Goal: Task Accomplishment & Management: Use online tool/utility

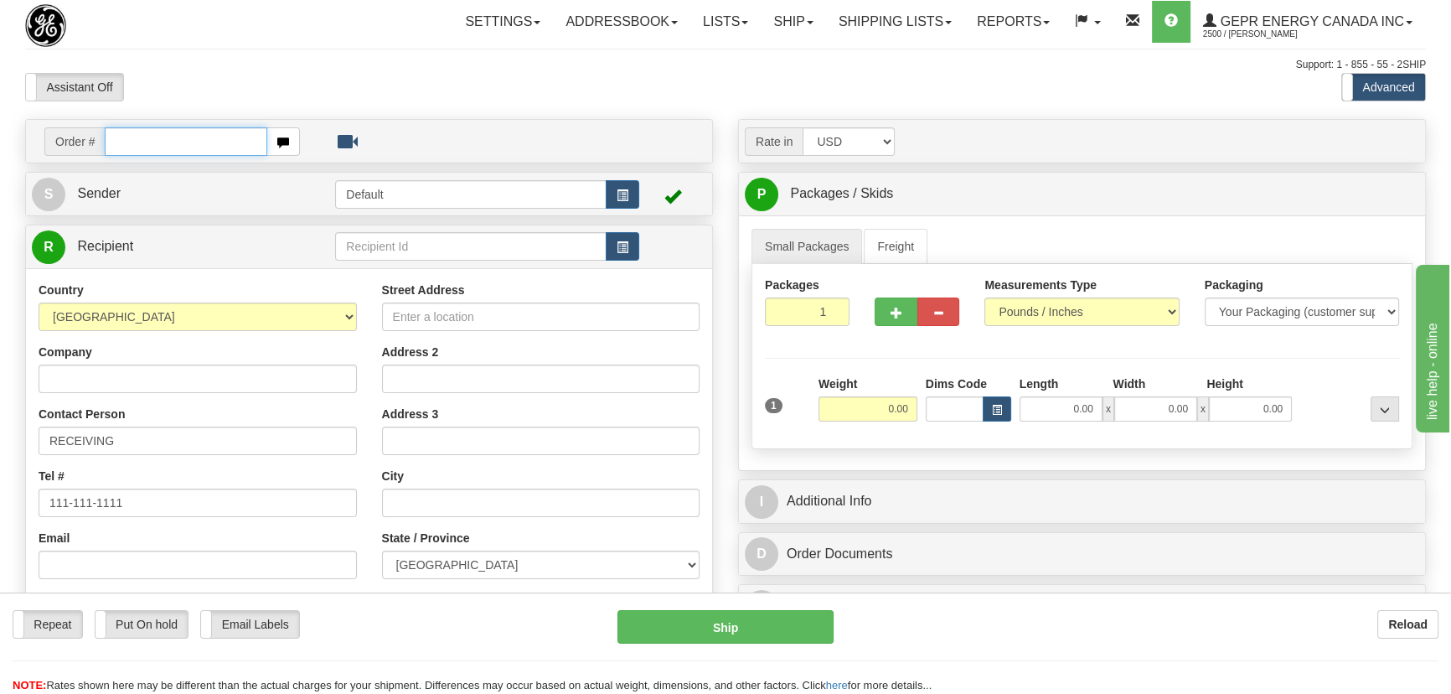
paste input "0086696792"
click at [126, 142] on input "0086696792" at bounding box center [186, 141] width 163 height 28
type input "86696792"
click at [386, 83] on body "Training Course Close Toggle navigation Settings Shipping Preferences New Recip…" at bounding box center [731, 347] width 1462 height 694
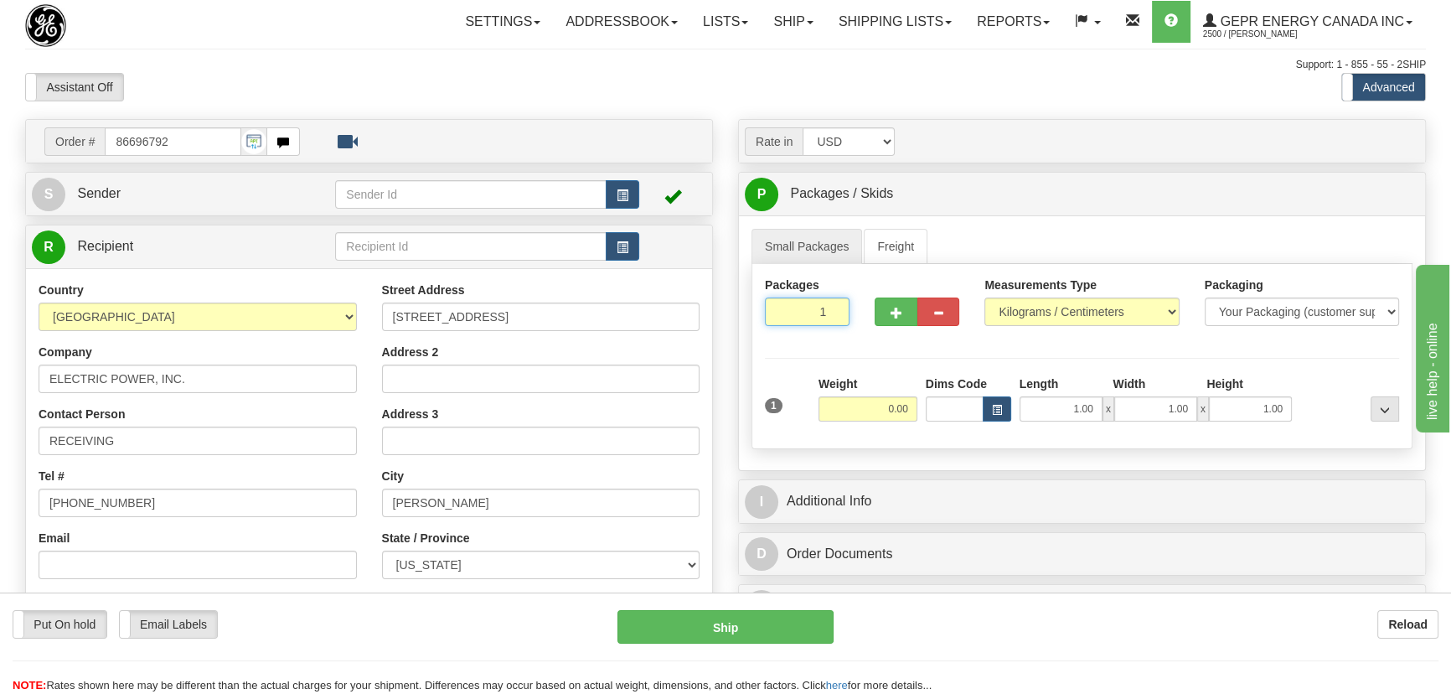
drag, startPoint x: 820, startPoint y: 314, endPoint x: 843, endPoint y: 323, distance: 24.4
click at [843, 323] on input "1" at bounding box center [807, 311] width 85 height 28
type input "7"
click at [871, 390] on div "Packages 7 1 Measurements Type" at bounding box center [1082, 356] width 661 height 185
click at [865, 410] on input "0.00" at bounding box center [868, 408] width 99 height 25
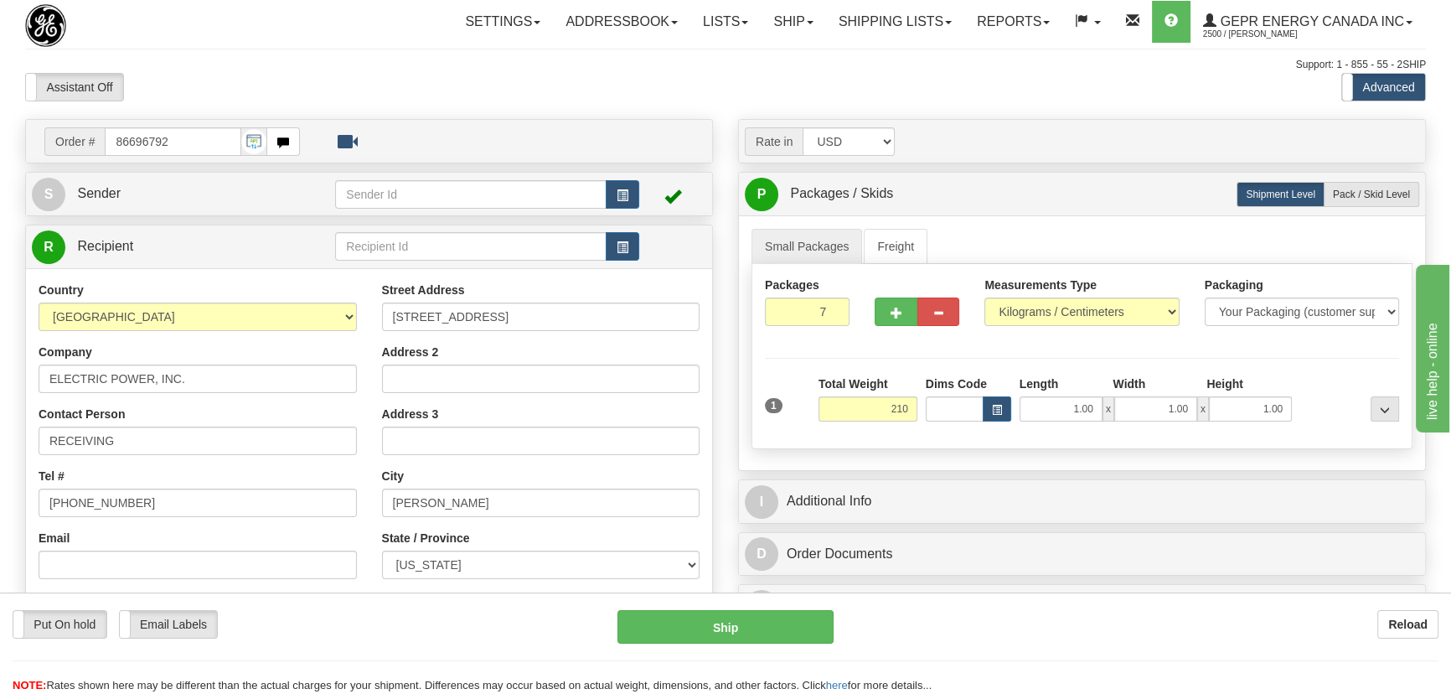
type input "210.00"
click at [1340, 382] on div at bounding box center [1349, 398] width 107 height 46
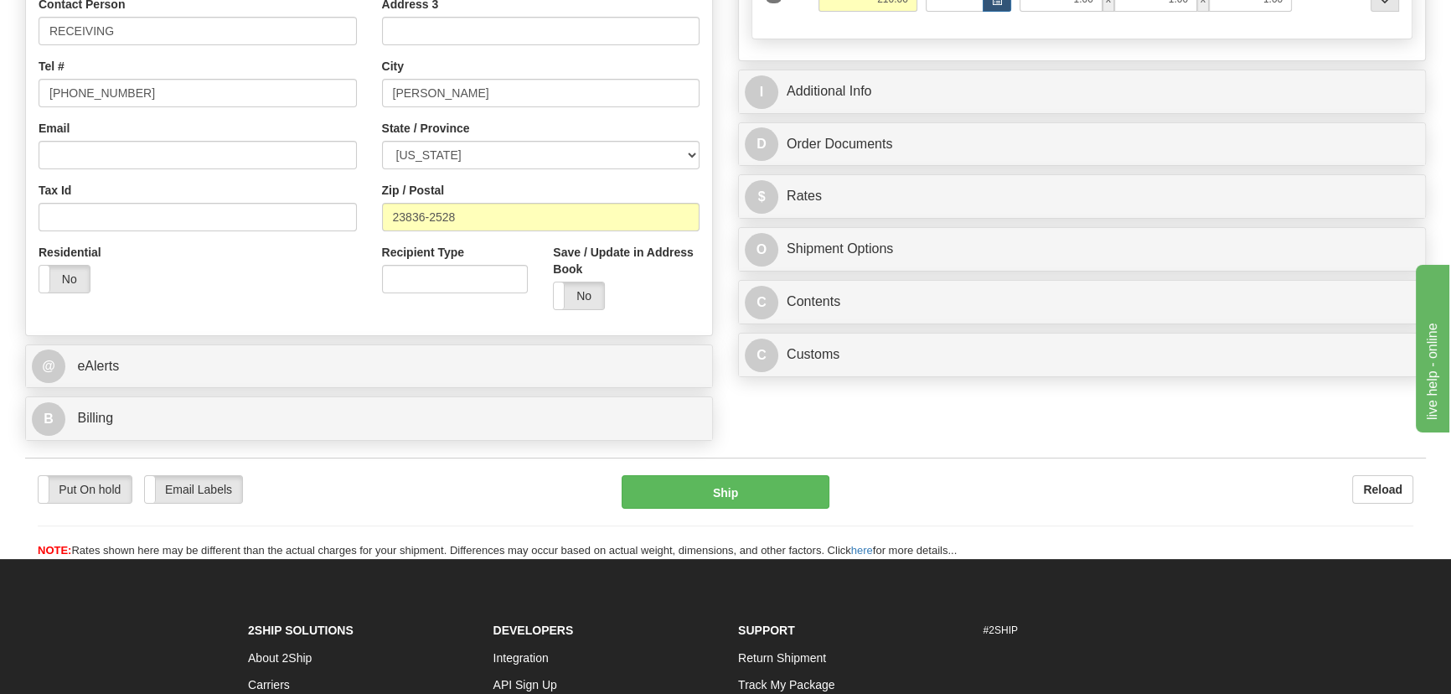
scroll to position [457, 0]
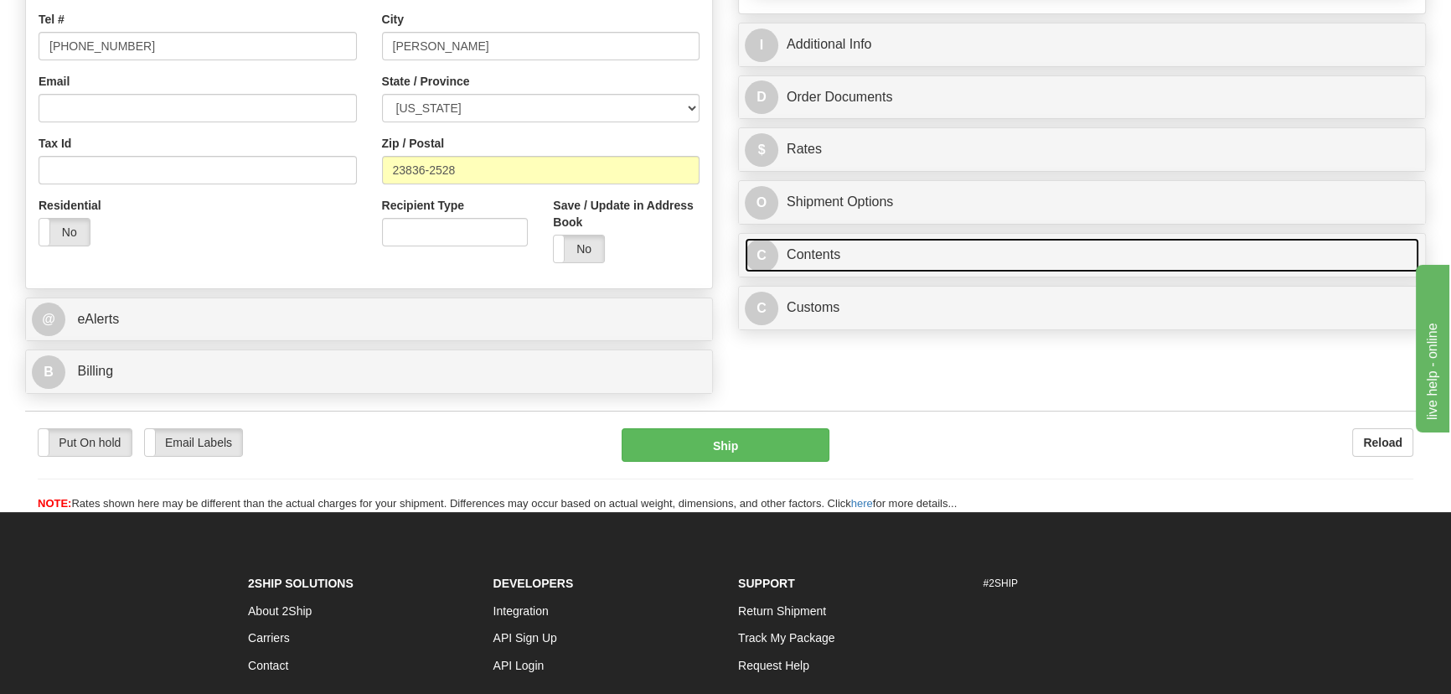
click at [1293, 259] on link "C Contents" at bounding box center [1082, 255] width 675 height 34
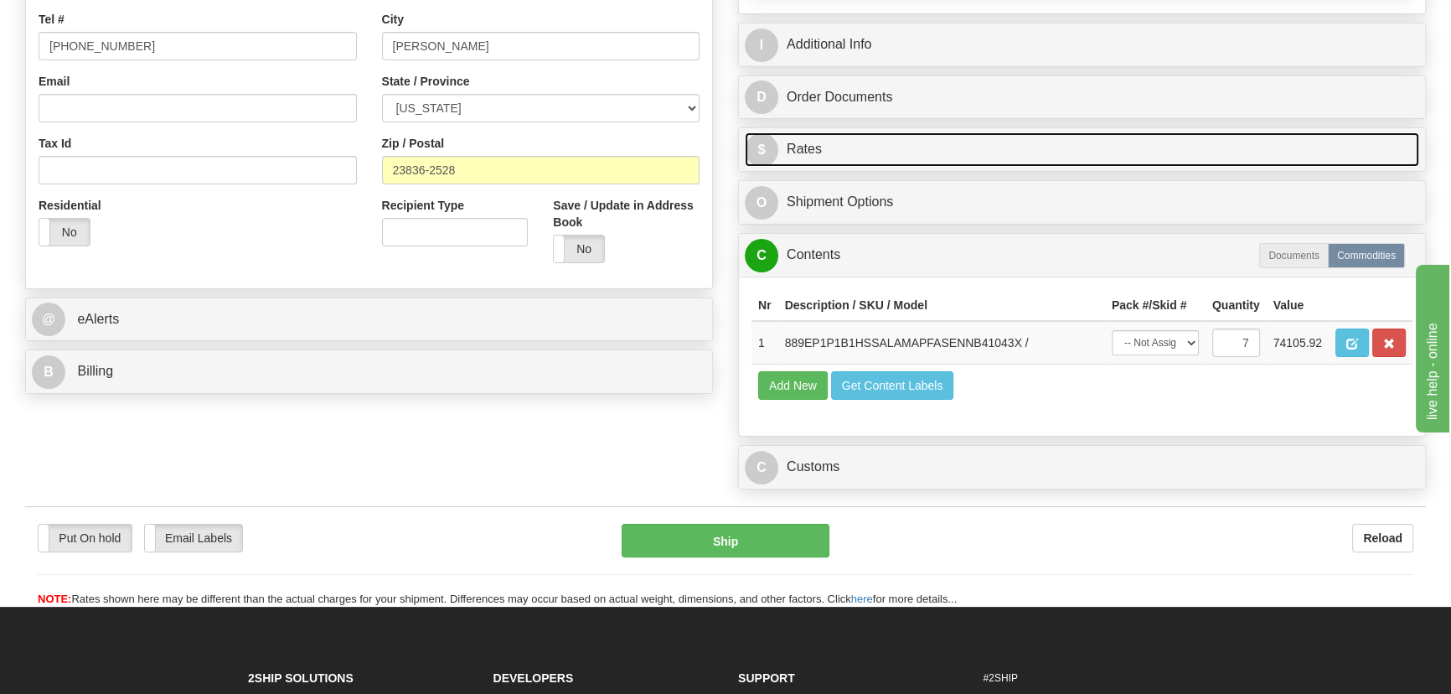
click at [1006, 149] on link "$ Rates" at bounding box center [1082, 149] width 675 height 34
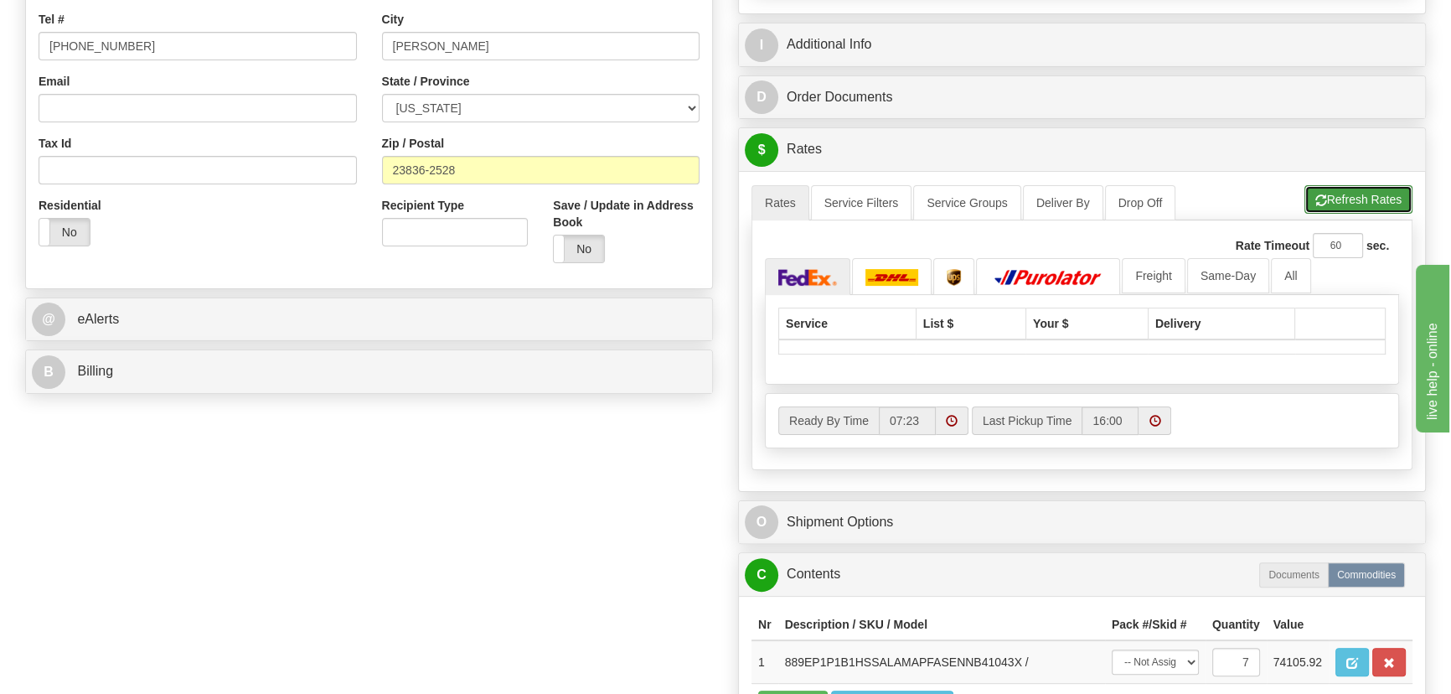
click at [1338, 200] on button "Refresh Rates" at bounding box center [1359, 199] width 108 height 28
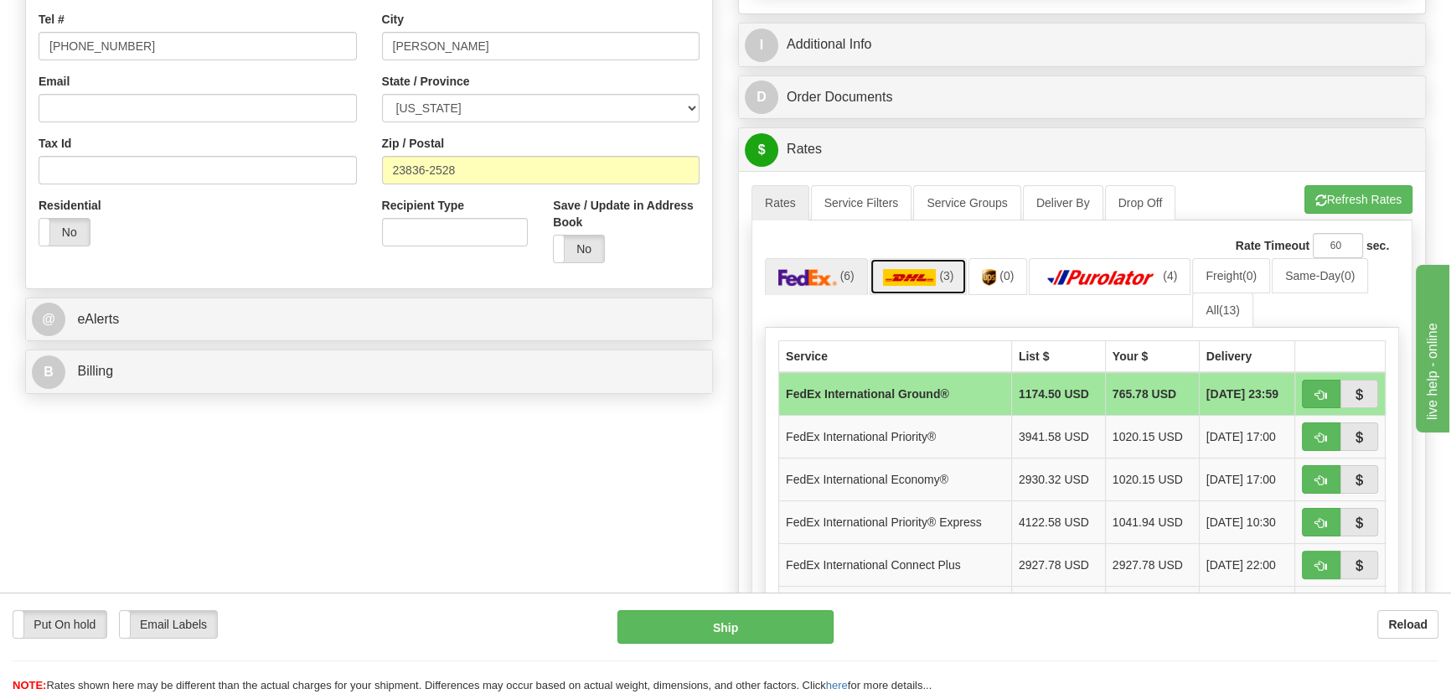
click at [925, 277] on img at bounding box center [910, 277] width 54 height 17
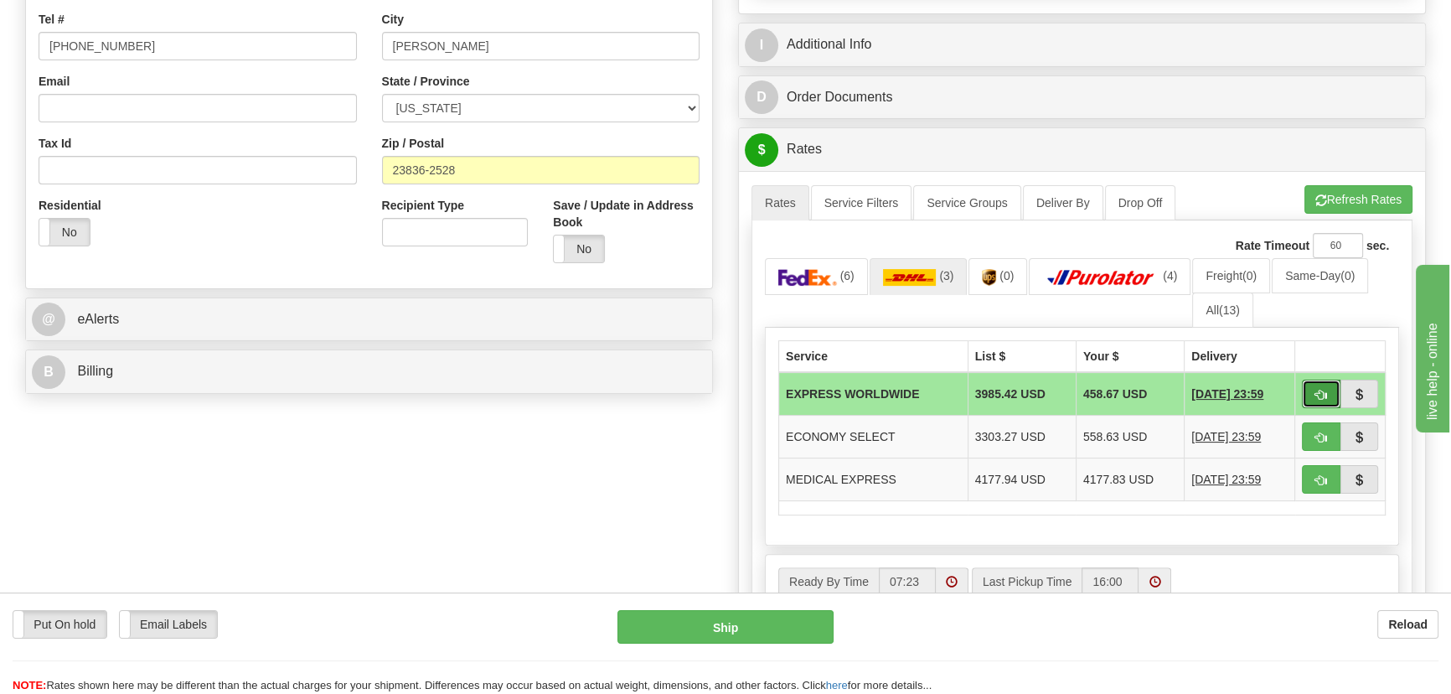
click at [1318, 394] on span "button" at bounding box center [1322, 395] width 12 height 11
type input "P"
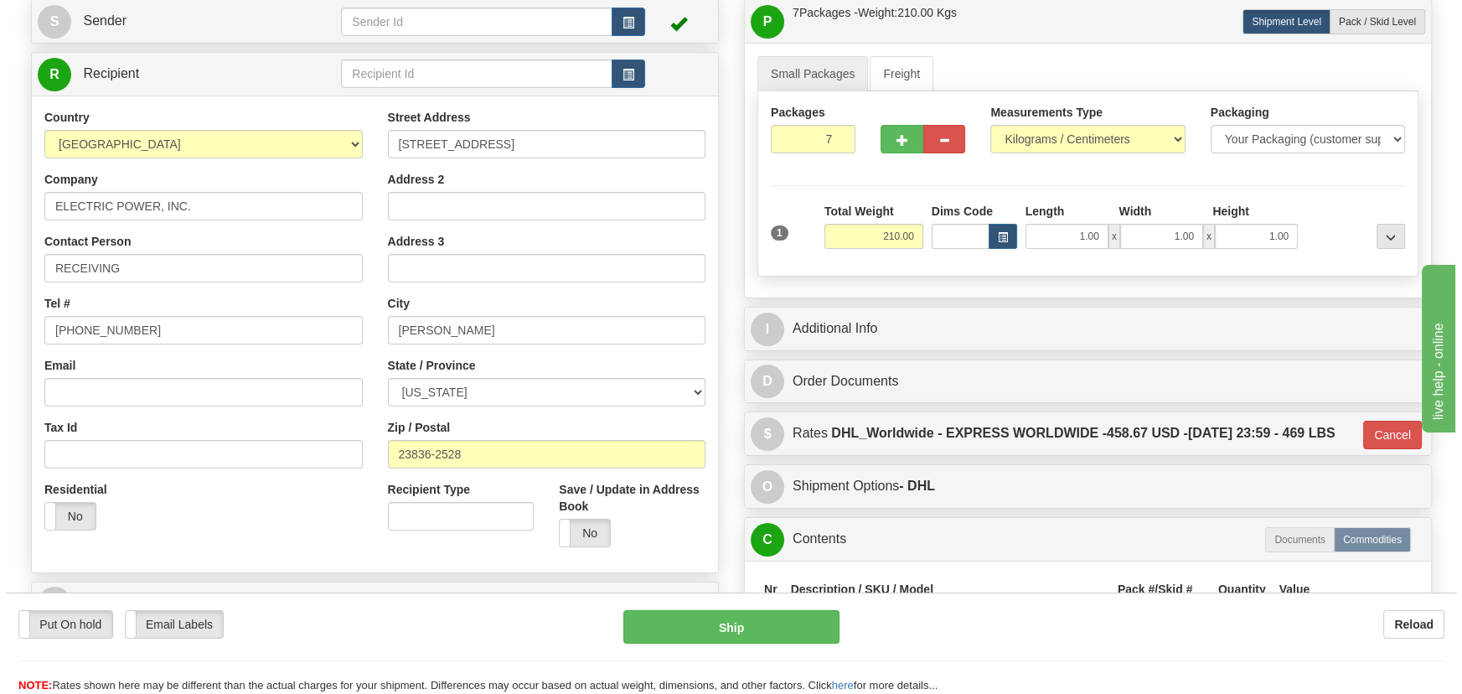
scroll to position [75, 0]
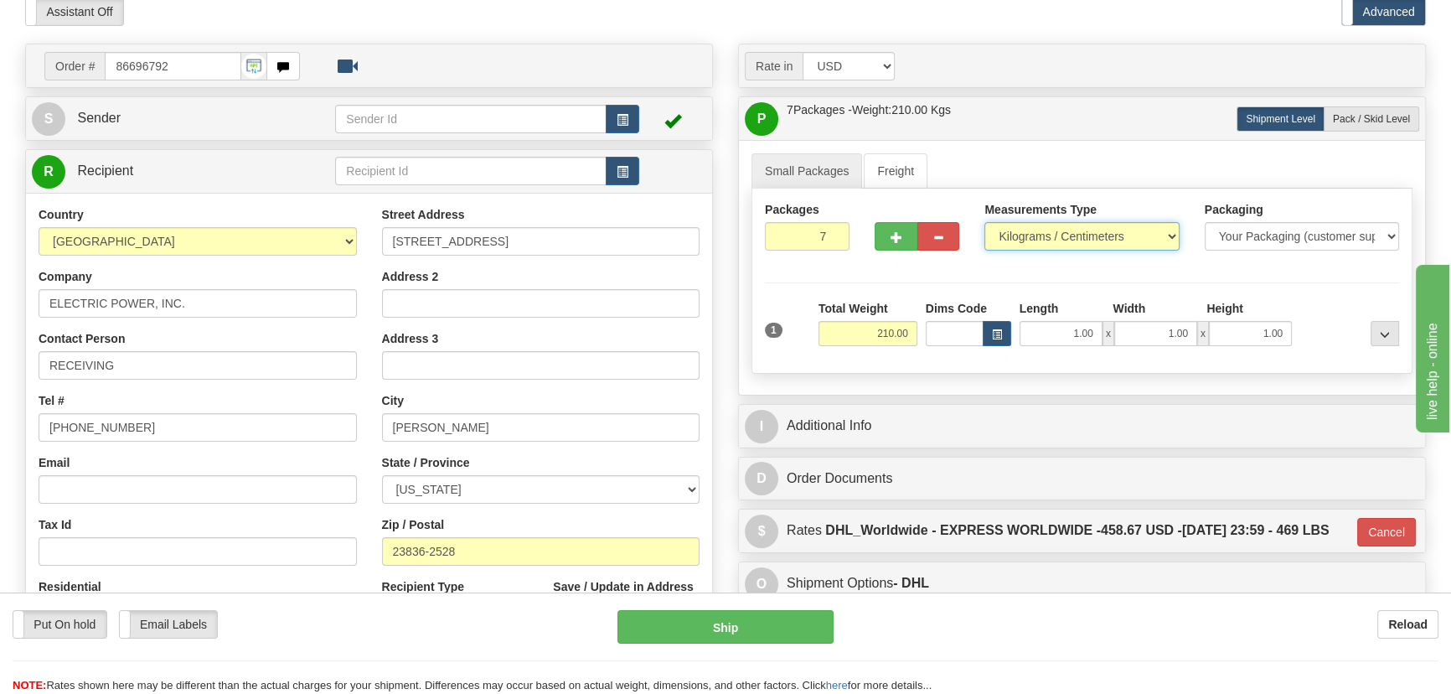
click at [1082, 235] on select "Pounds / Inches Kilograms / Centimeters" at bounding box center [1082, 236] width 194 height 28
select select "0"
click at [985, 222] on select "Pounds / Inches Kilograms / Centimeters" at bounding box center [1082, 236] width 194 height 28
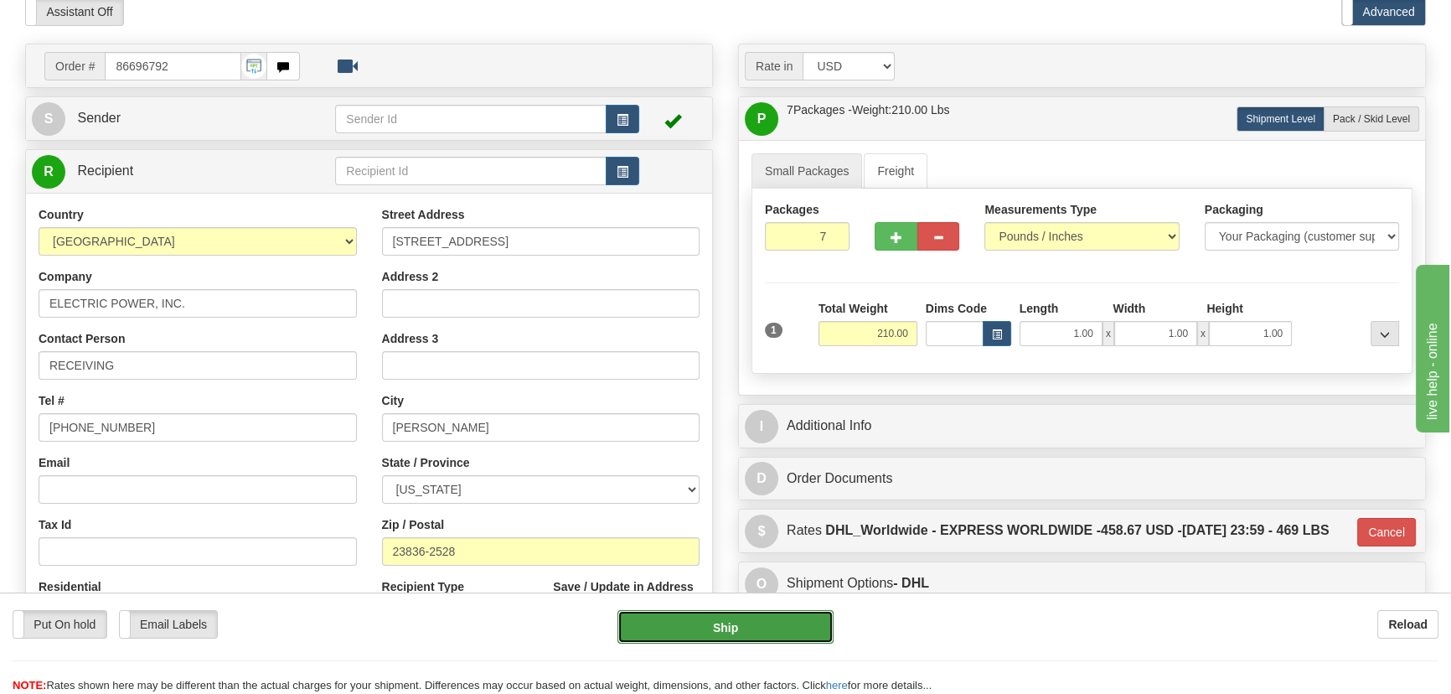
click at [737, 629] on button "Ship" at bounding box center [726, 627] width 217 height 34
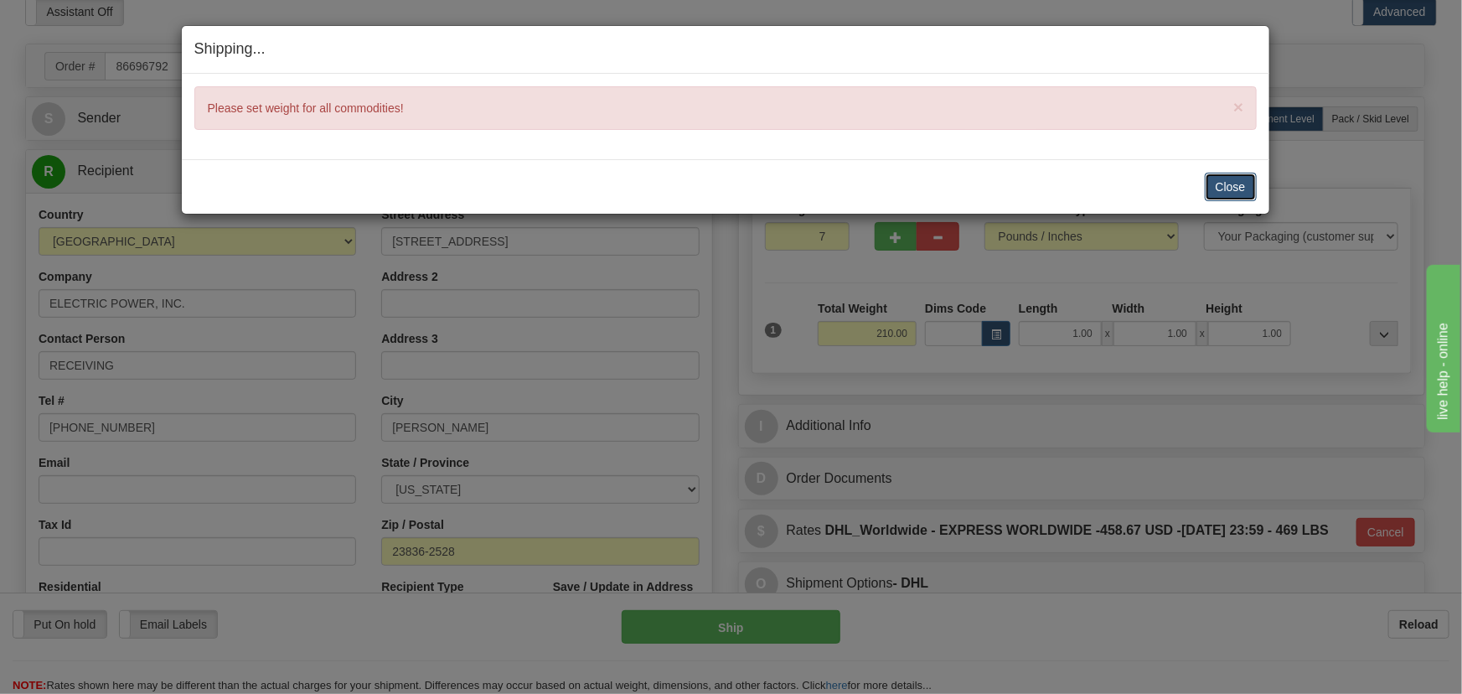
click at [1241, 186] on button "Close" at bounding box center [1231, 187] width 52 height 28
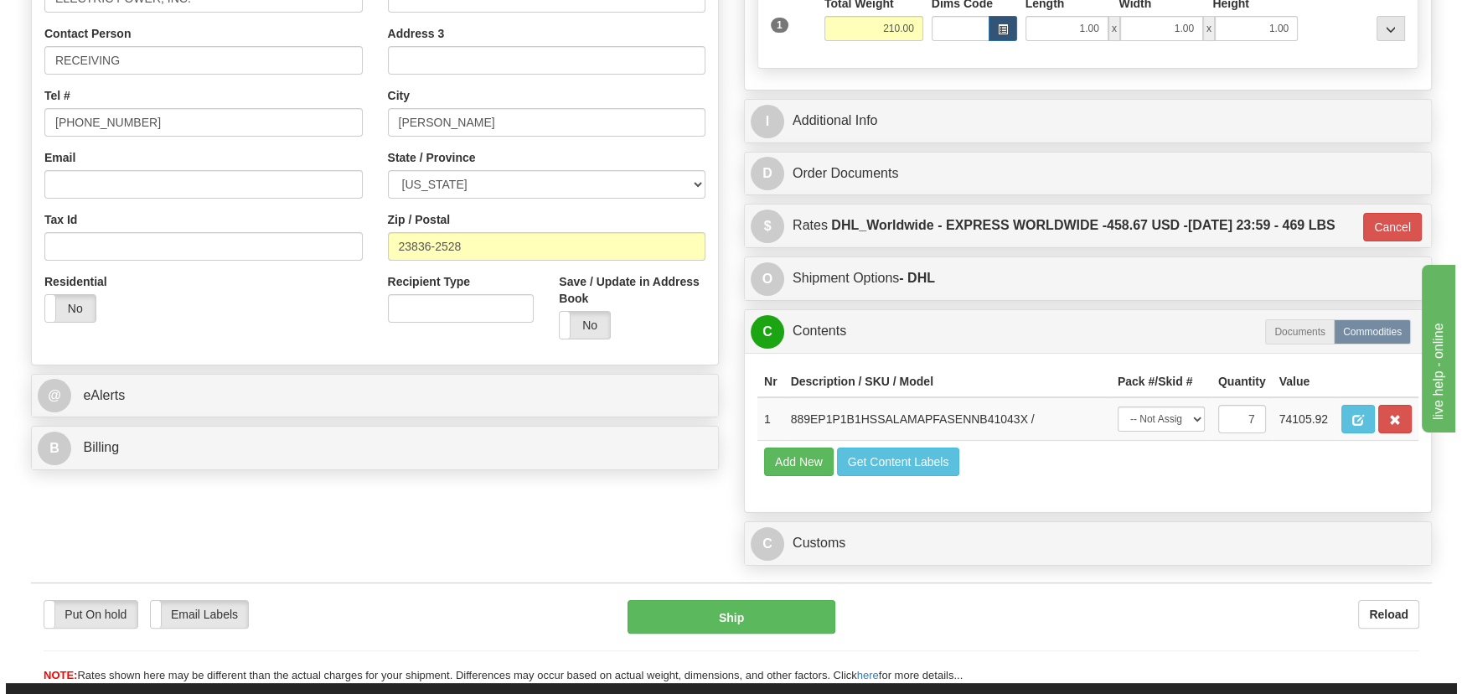
scroll to position [533, 0]
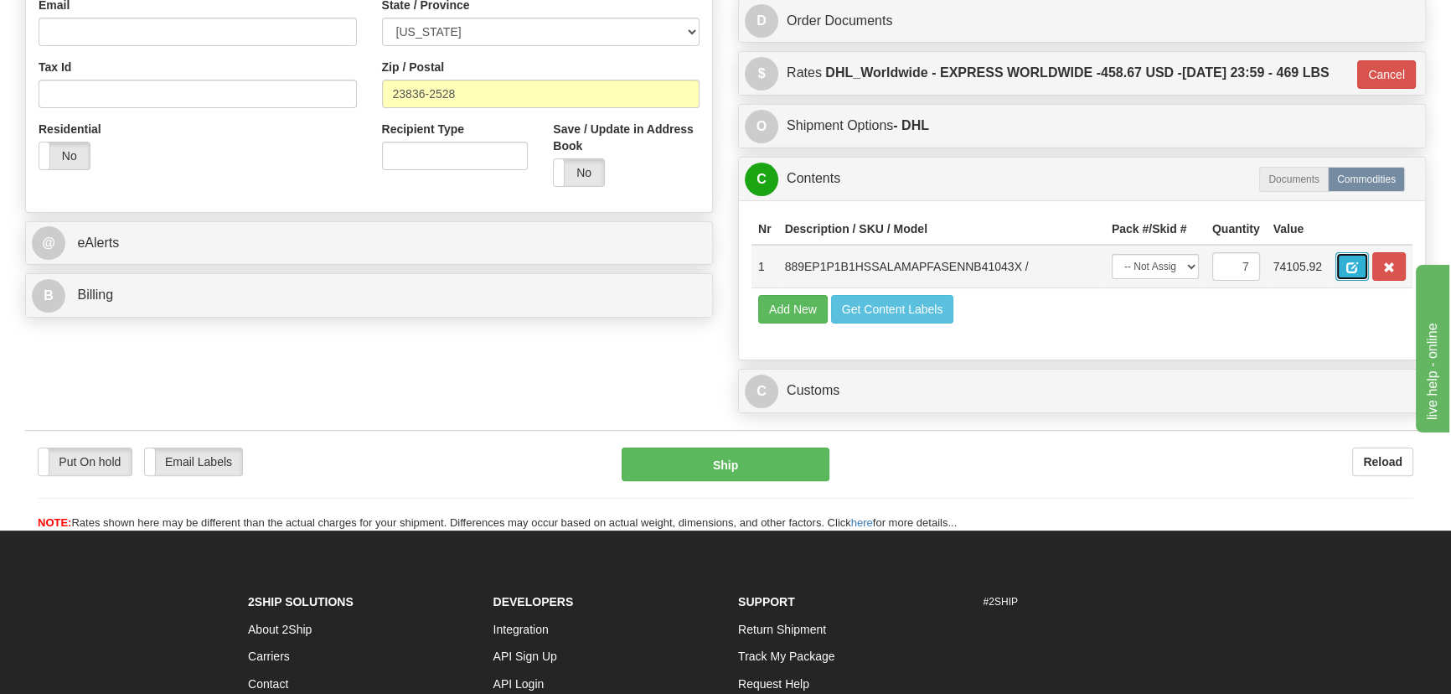
click at [1350, 273] on span "button" at bounding box center [1353, 267] width 12 height 11
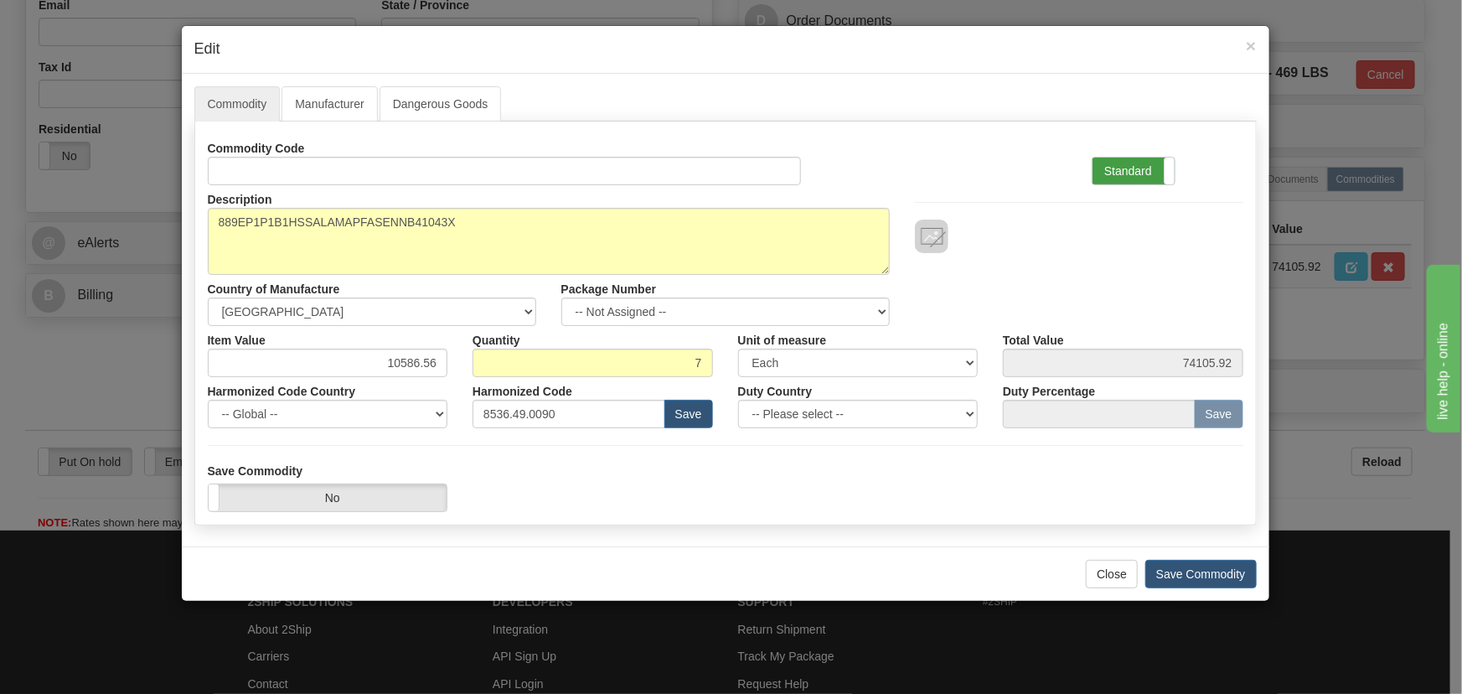
click at [1140, 173] on label "Standard" at bounding box center [1134, 171] width 82 height 27
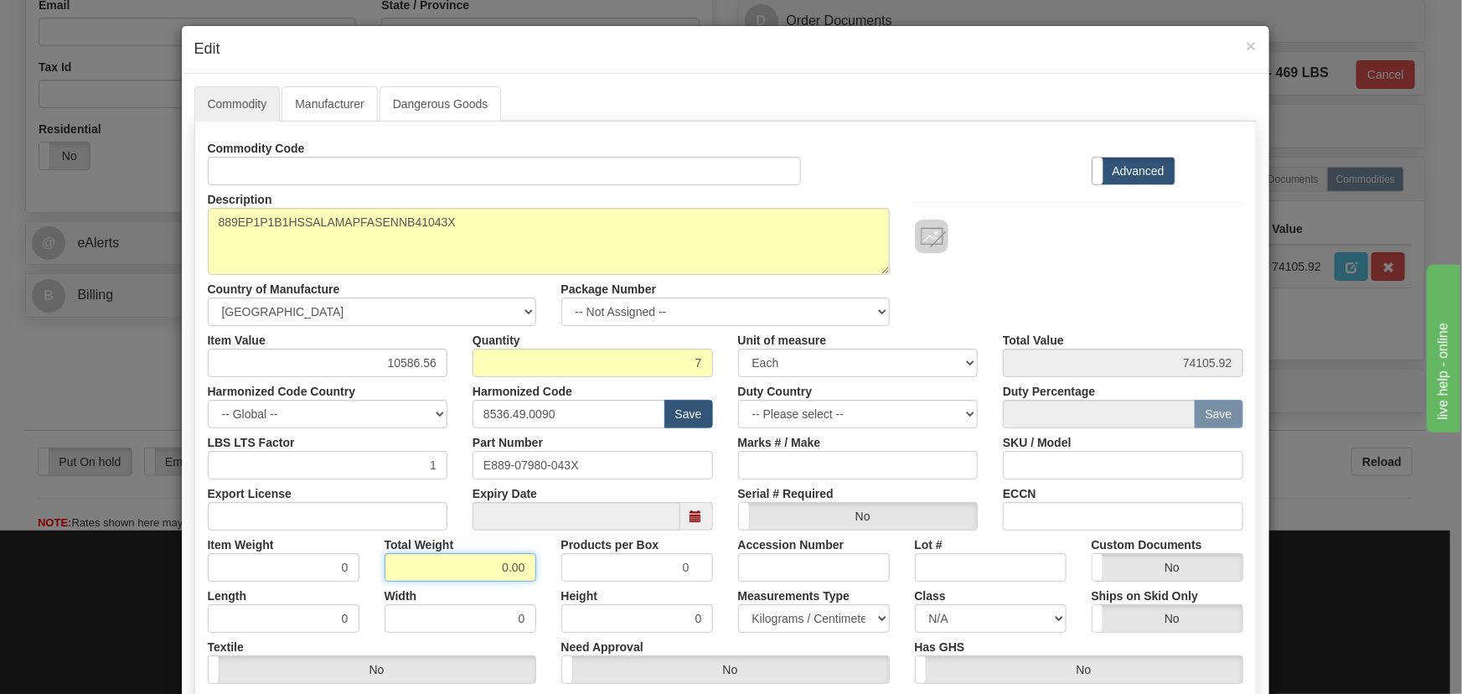
drag, startPoint x: 492, startPoint y: 557, endPoint x: 543, endPoint y: 571, distance: 52.8
click at [543, 571] on div "Item Weight 0 Total Weight 0.00 Products per Box 0 Accession Number Lot # Custo…" at bounding box center [725, 555] width 1061 height 51
type input "7"
type input "1.0000"
click at [989, 252] on div "Description 889EP1P1B1HSSALAMAPFASENNB41043X Country of Manufacture -- Unknown …" at bounding box center [725, 255] width 1061 height 141
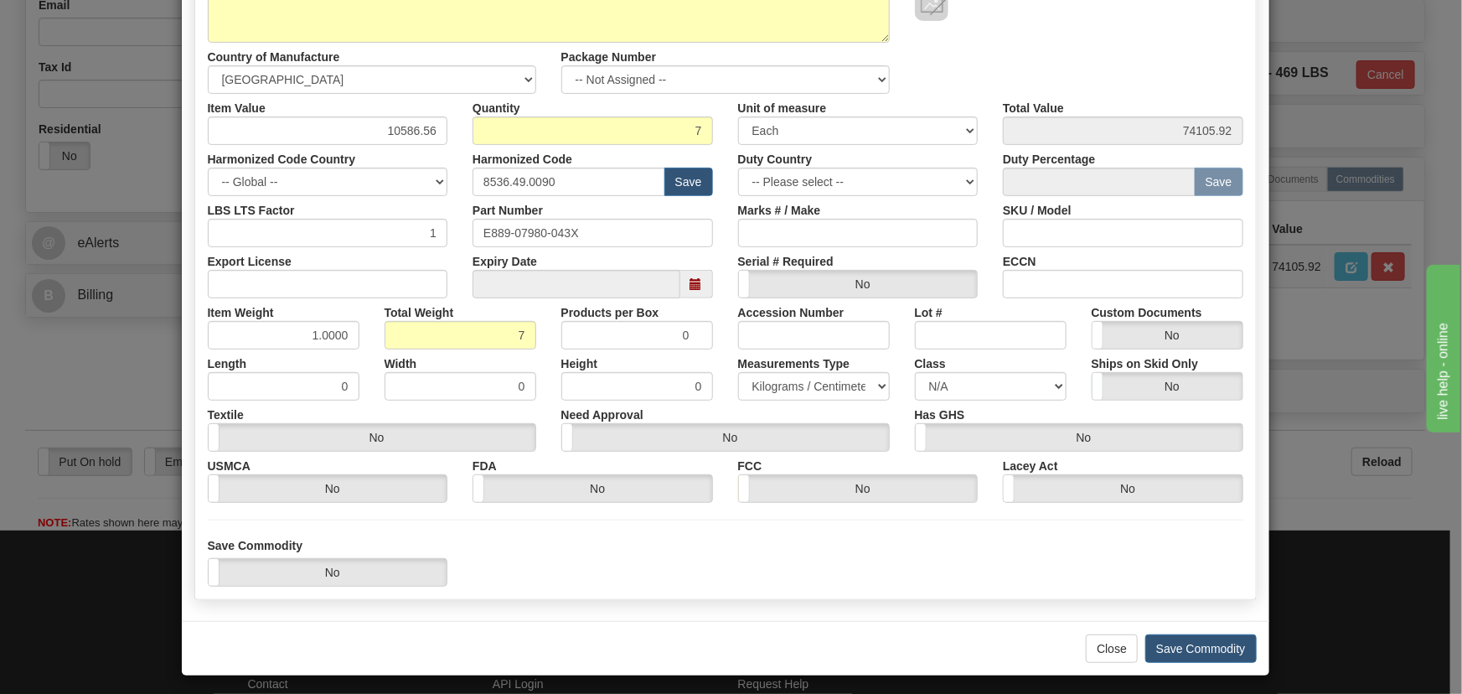
scroll to position [238, 0]
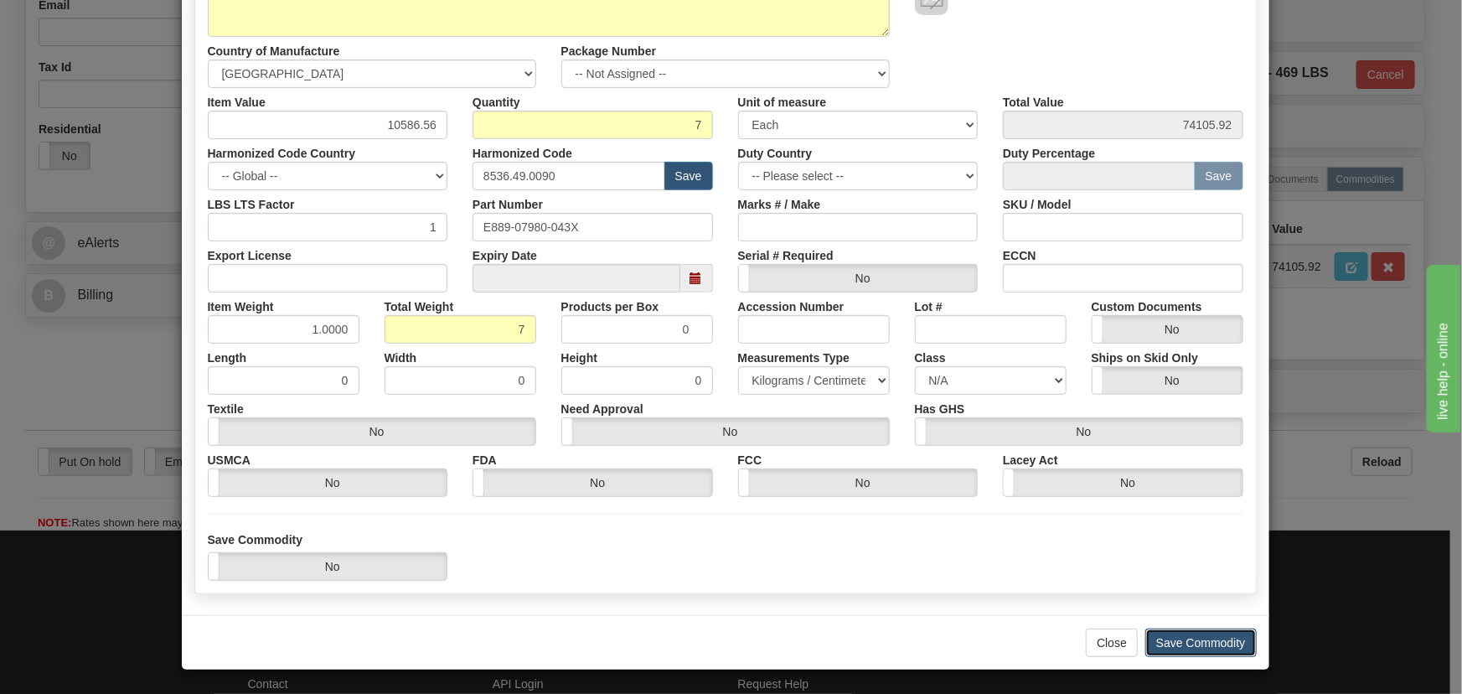
click at [1224, 636] on button "Save Commodity" at bounding box center [1200, 642] width 111 height 28
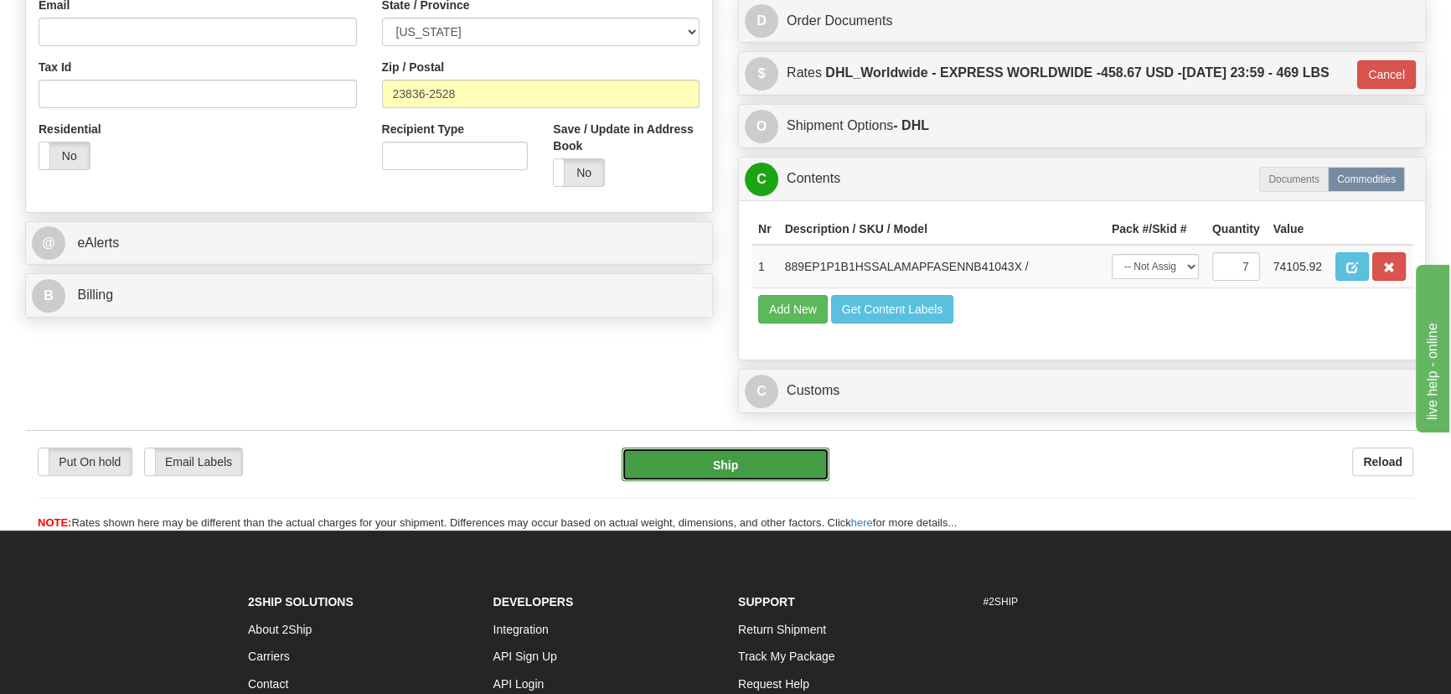
click at [725, 481] on button "Ship" at bounding box center [726, 464] width 209 height 34
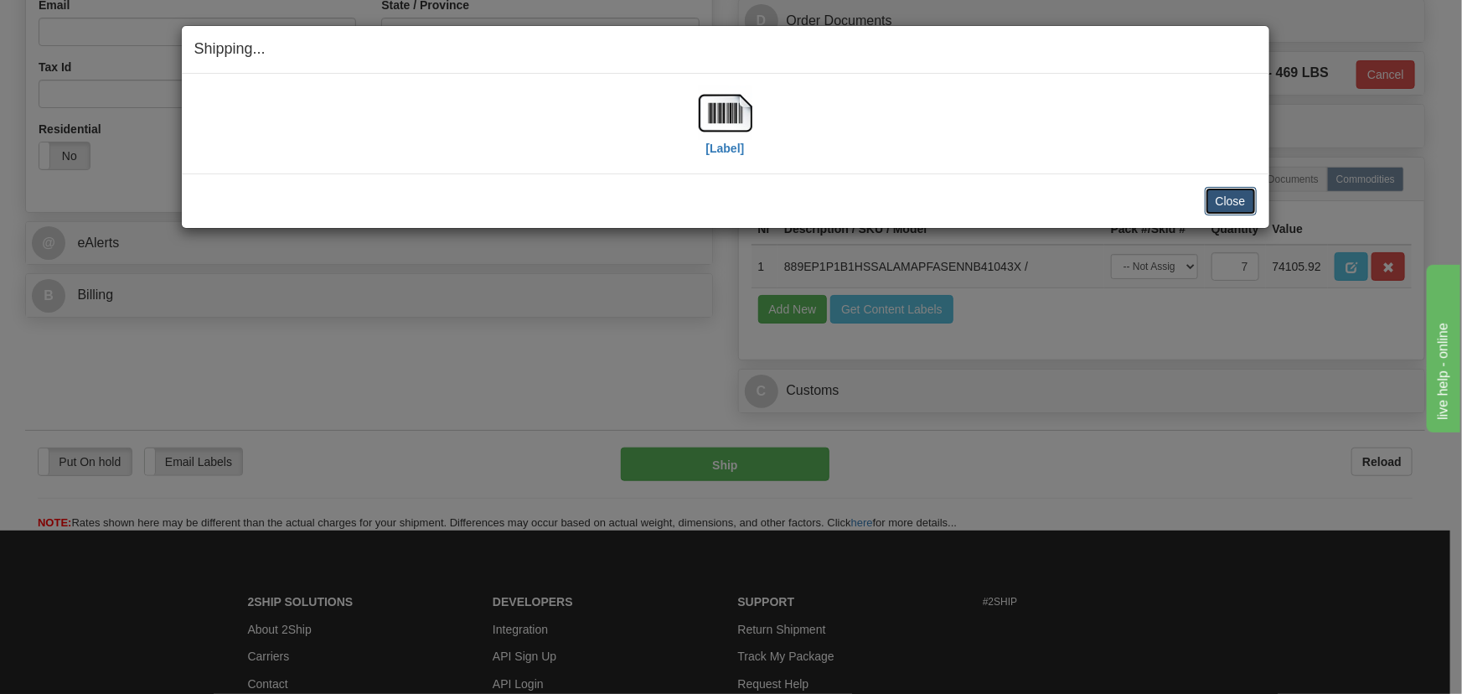
click at [1236, 202] on button "Close" at bounding box center [1231, 201] width 52 height 28
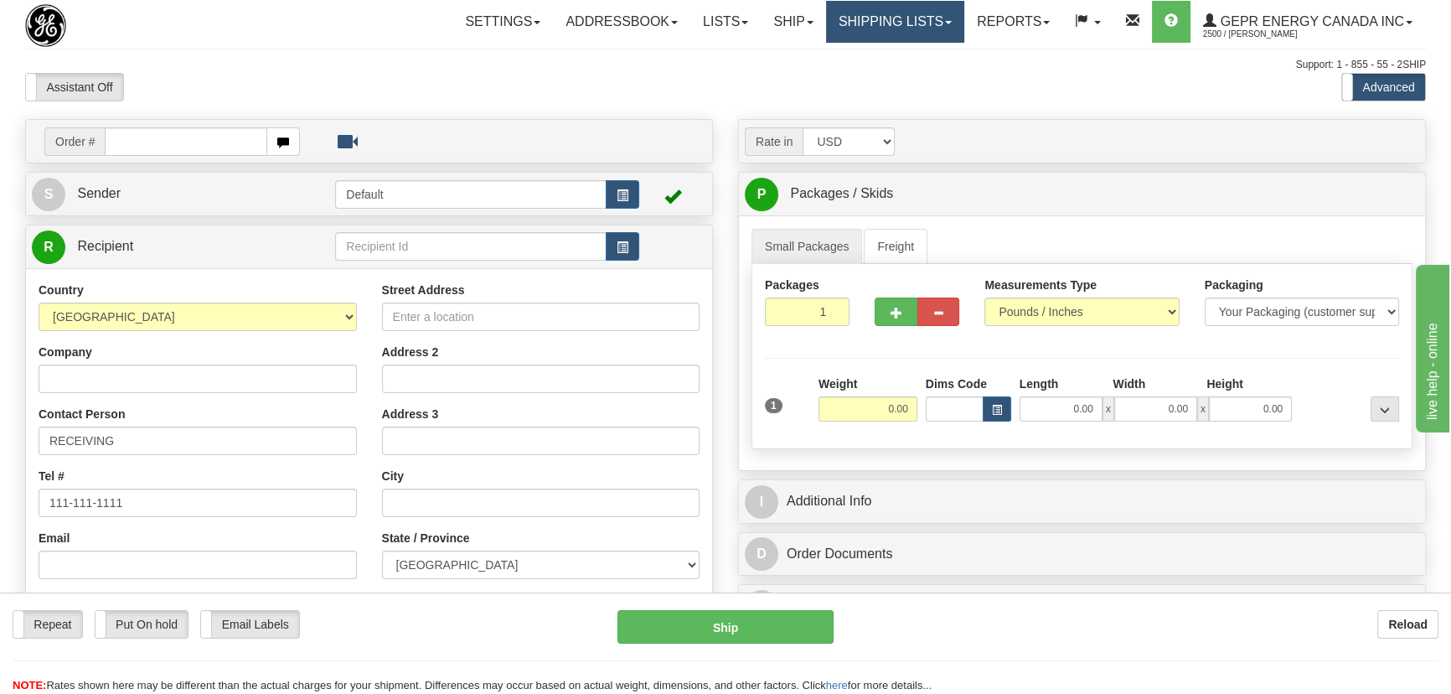
click at [871, 1] on link "Shipping lists" at bounding box center [895, 22] width 138 height 42
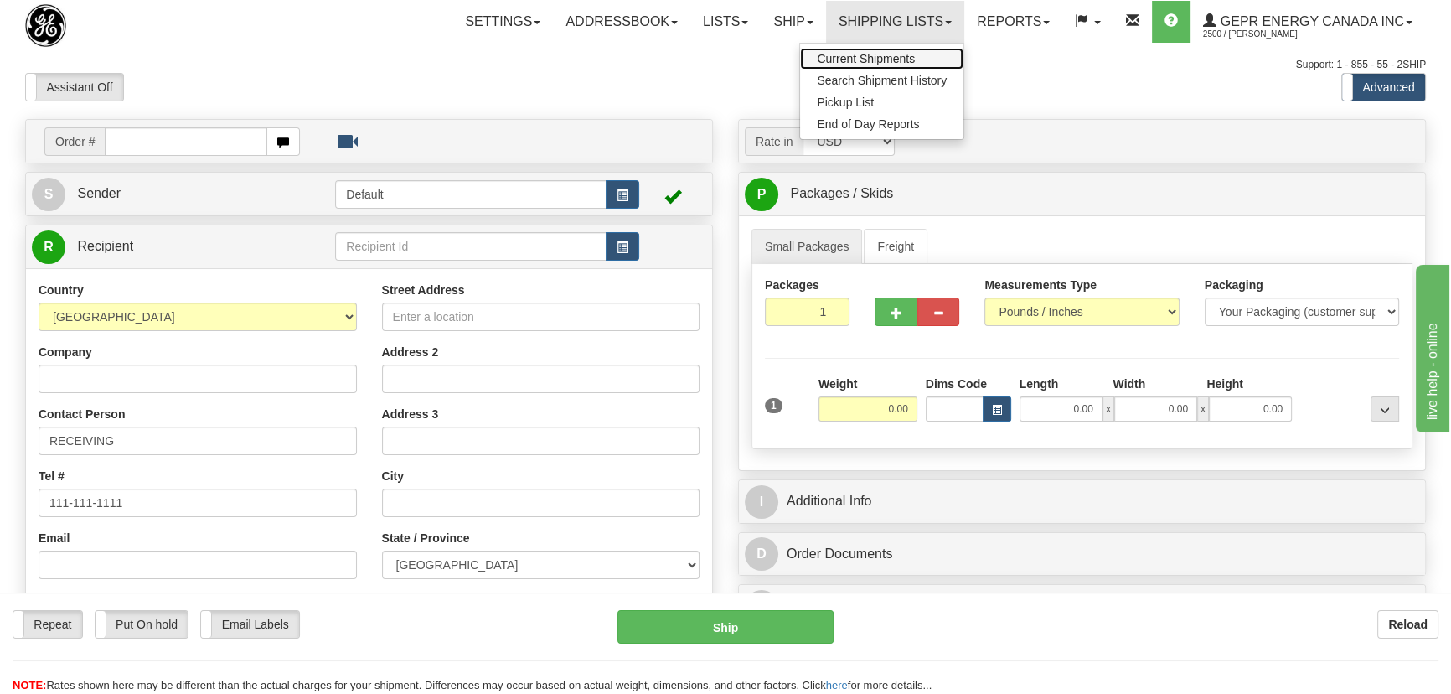
click at [871, 55] on span "Current Shipments" at bounding box center [866, 58] width 98 height 13
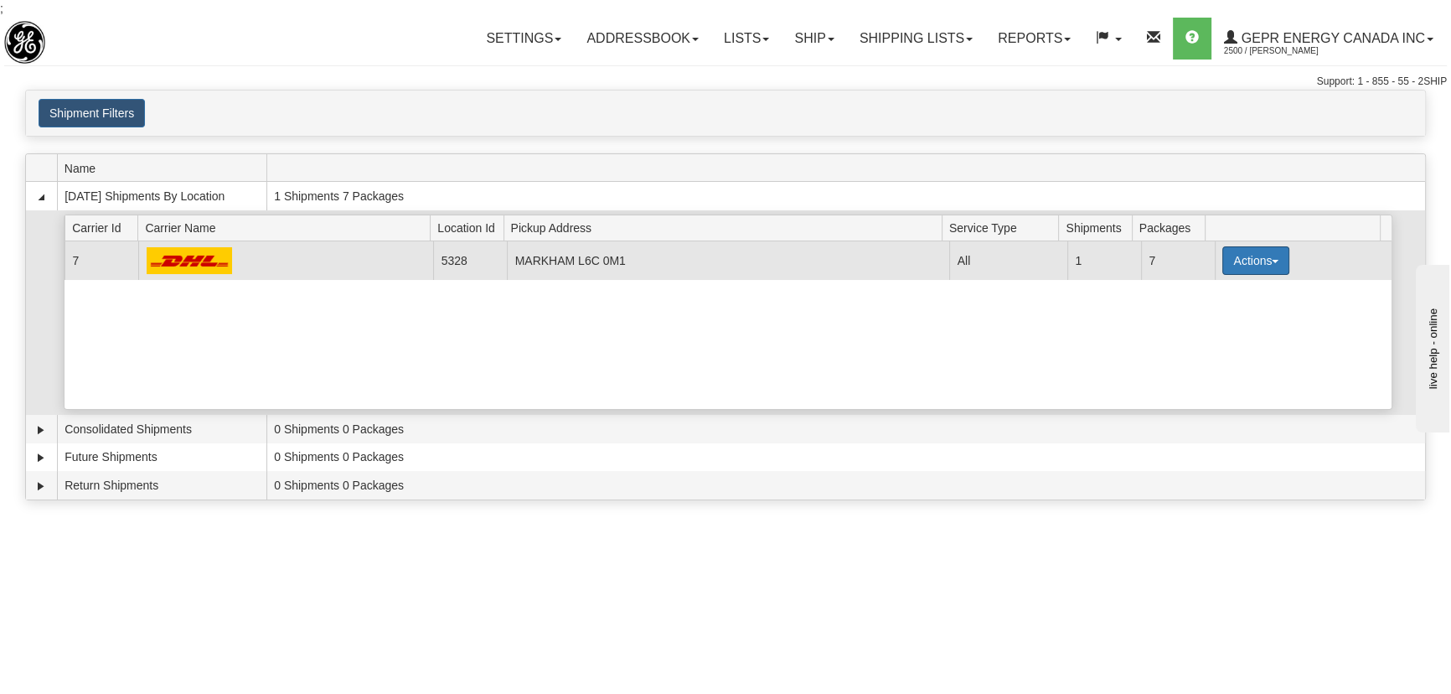
click at [1268, 261] on button "Actions" at bounding box center [1256, 260] width 67 height 28
click at [1217, 294] on span "Details" at bounding box center [1193, 292] width 45 height 12
click at [1264, 259] on button "Actions" at bounding box center [1256, 260] width 67 height 28
click at [1201, 293] on span "Details" at bounding box center [1193, 292] width 45 height 12
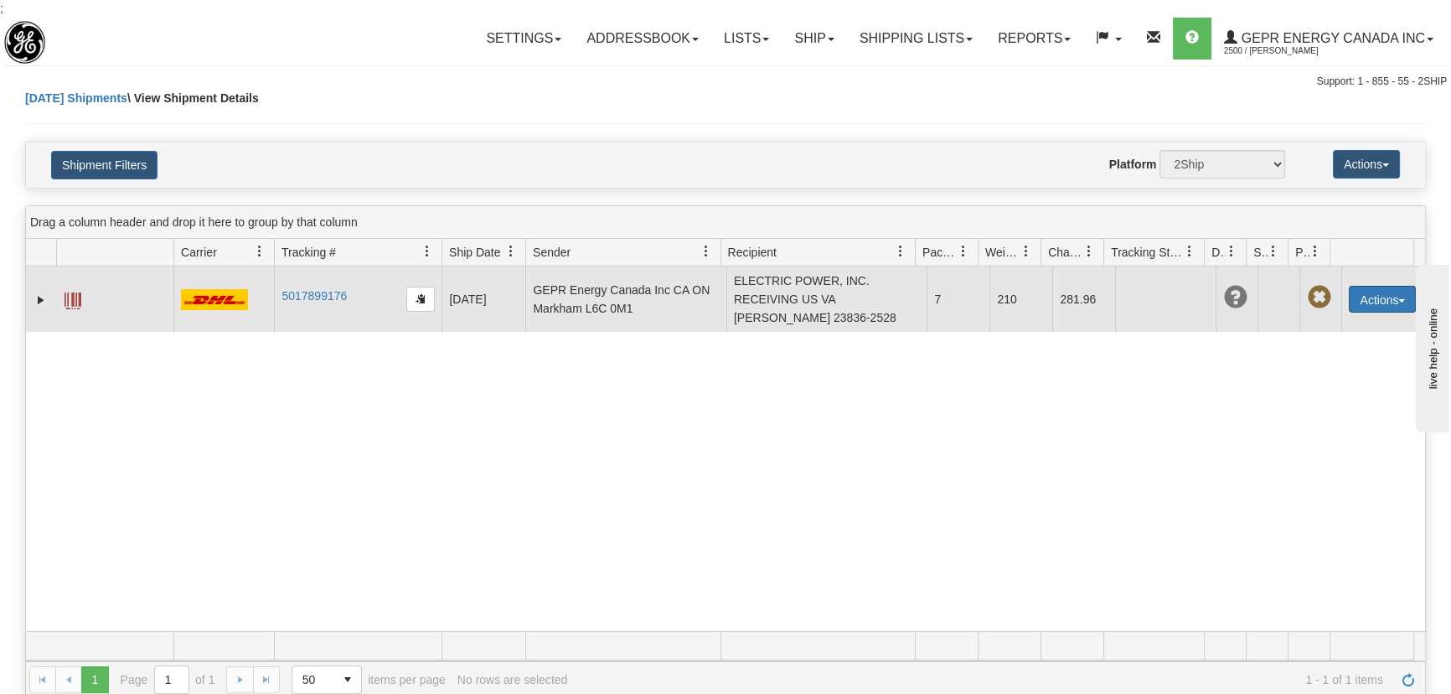
click at [1378, 299] on button "Actions" at bounding box center [1382, 299] width 67 height 27
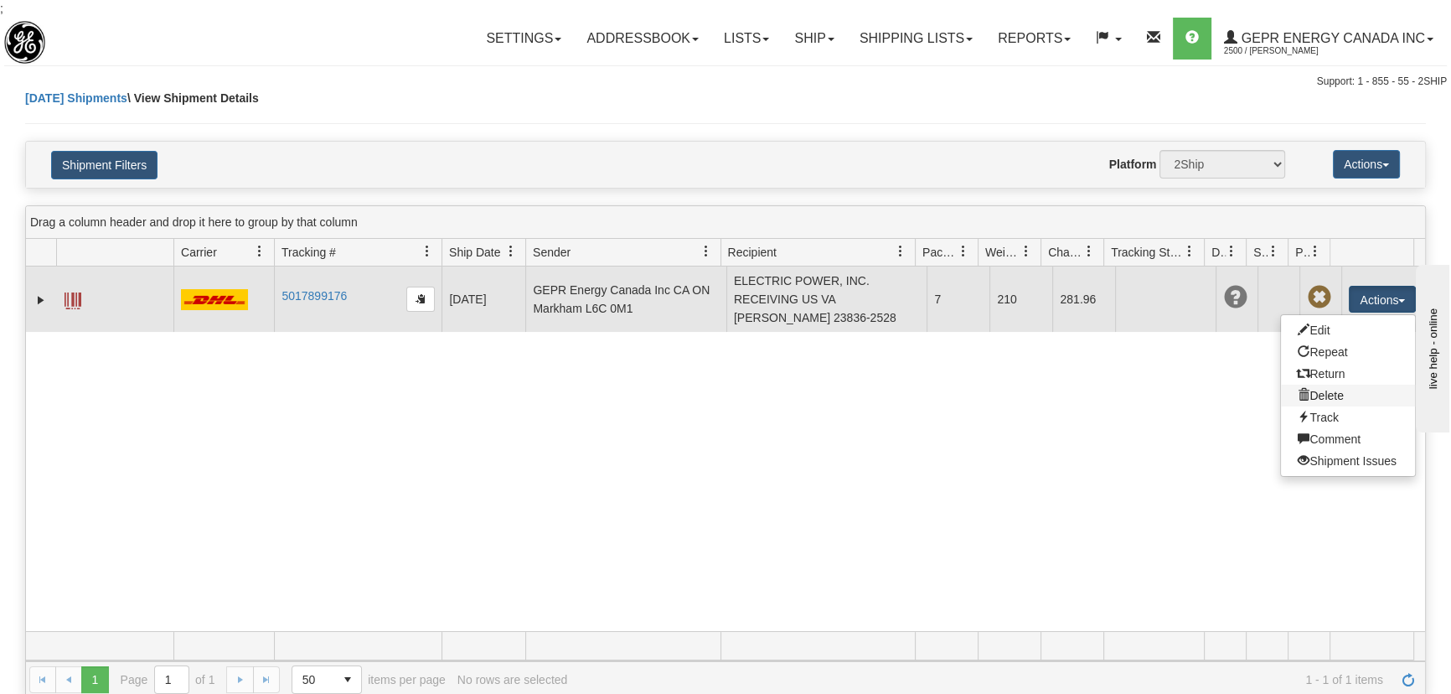
click at [1328, 388] on link "Delete" at bounding box center [1348, 396] width 134 height 22
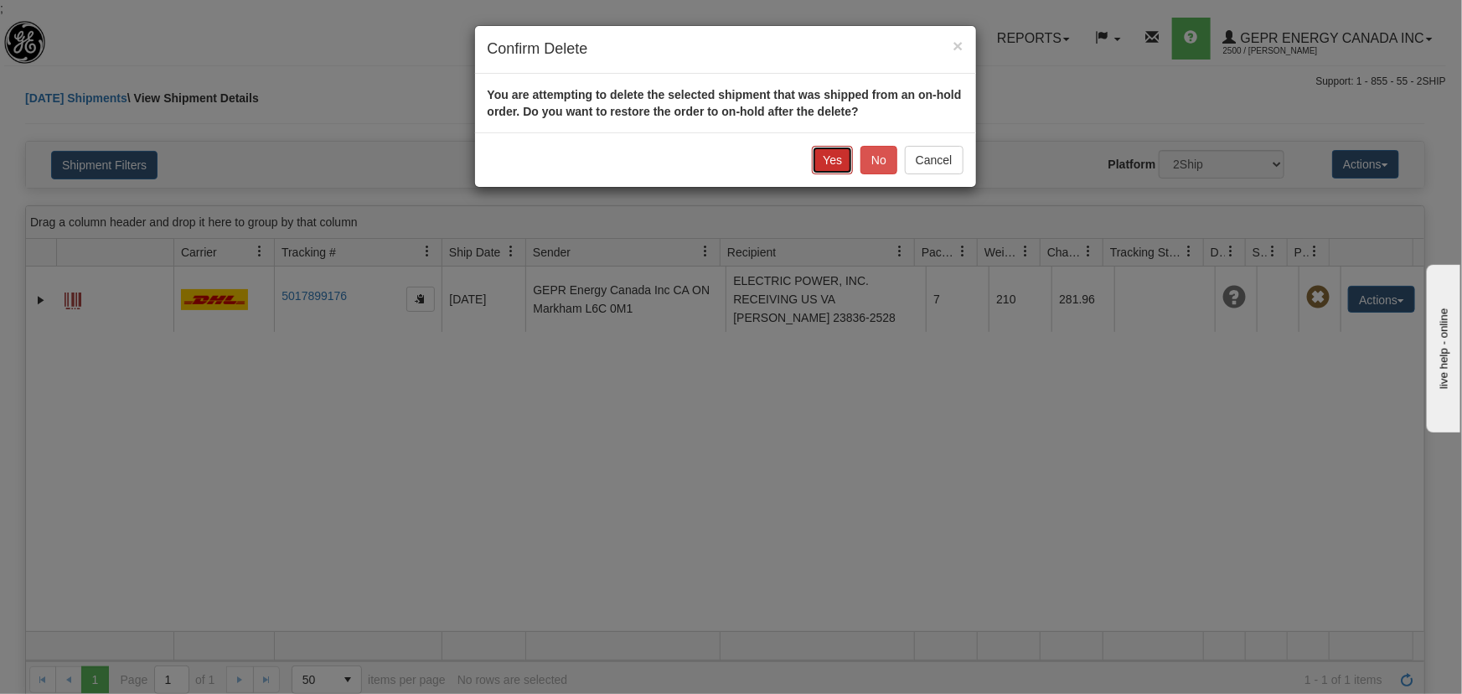
click at [835, 156] on button "Yes" at bounding box center [832, 160] width 41 height 28
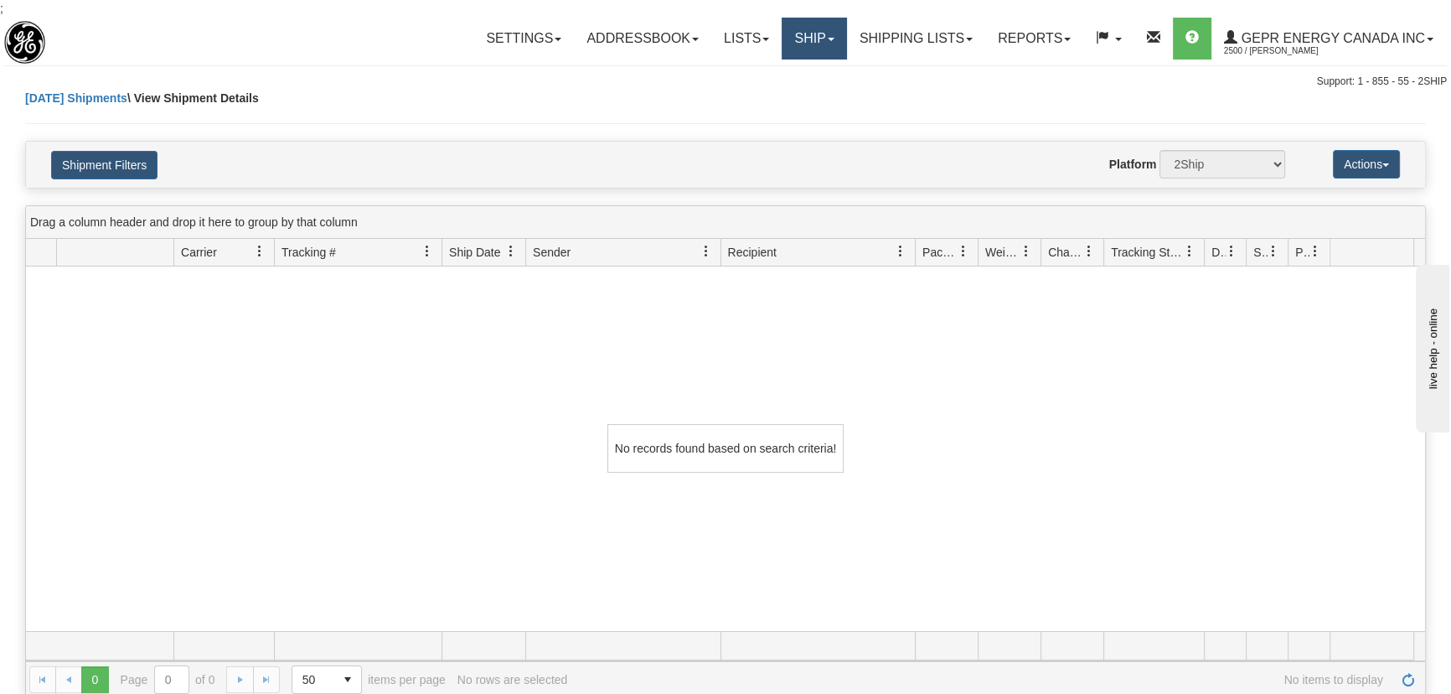
click at [803, 41] on link "Ship" at bounding box center [814, 39] width 65 height 42
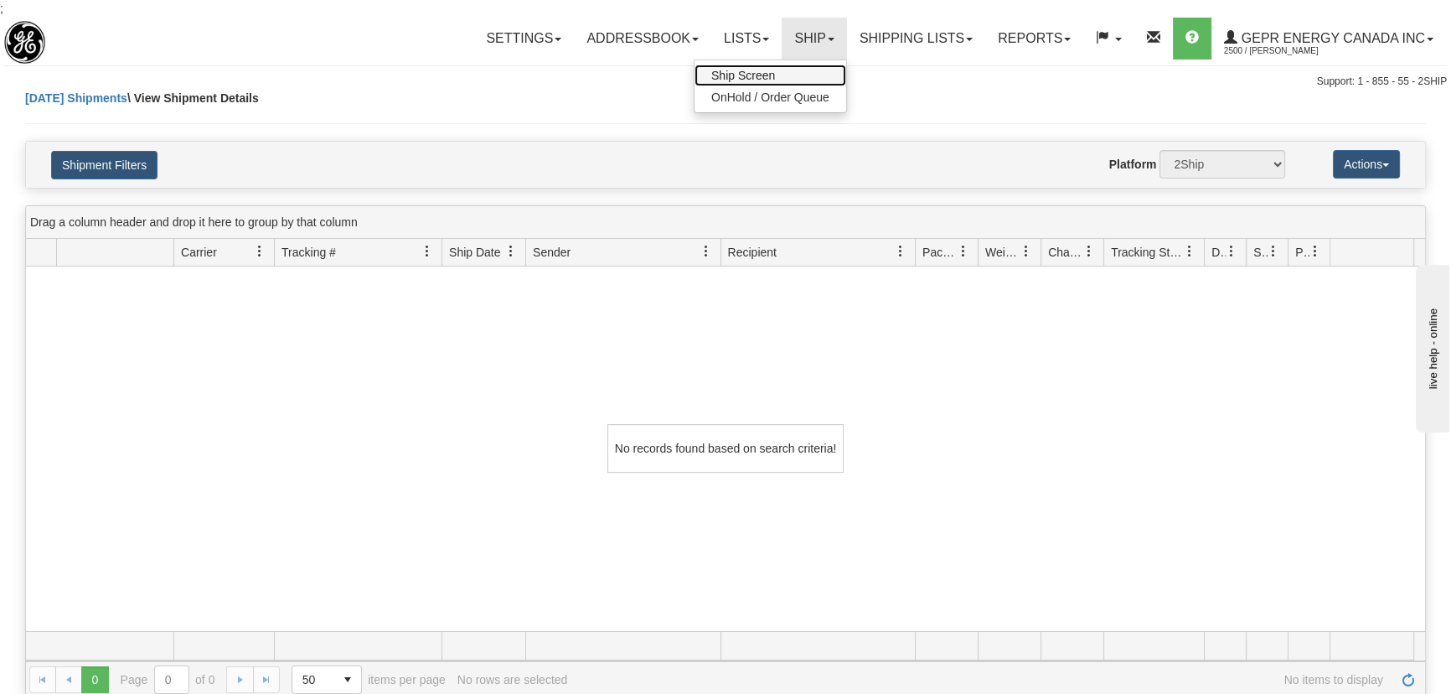
click at [785, 74] on link "Ship Screen" at bounding box center [771, 76] width 152 height 22
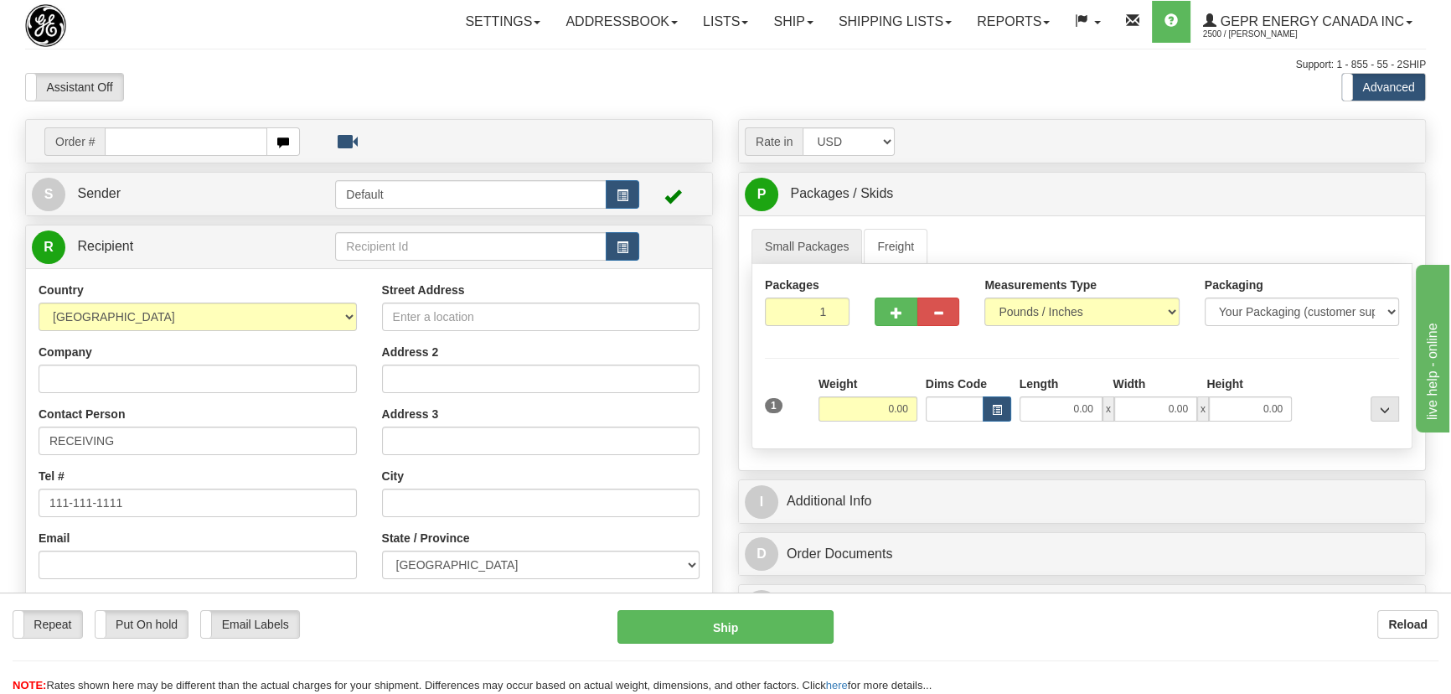
click at [199, 137] on input "text" at bounding box center [186, 141] width 163 height 28
type input "86696782"
click at [577, 86] on body "Training Course Close Toggle navigation Settings Shipping Preferences New Recip…" at bounding box center [731, 347] width 1462 height 694
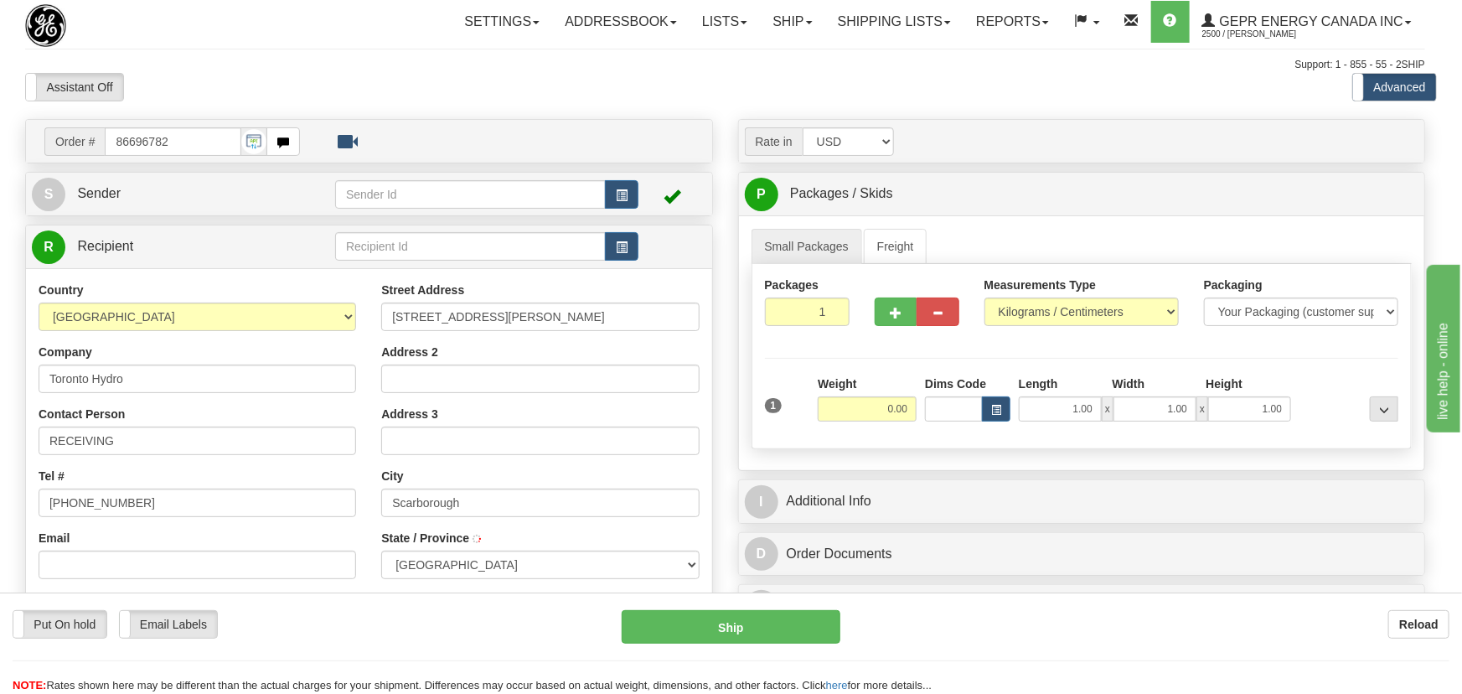
type input "SCARBOROUGH"
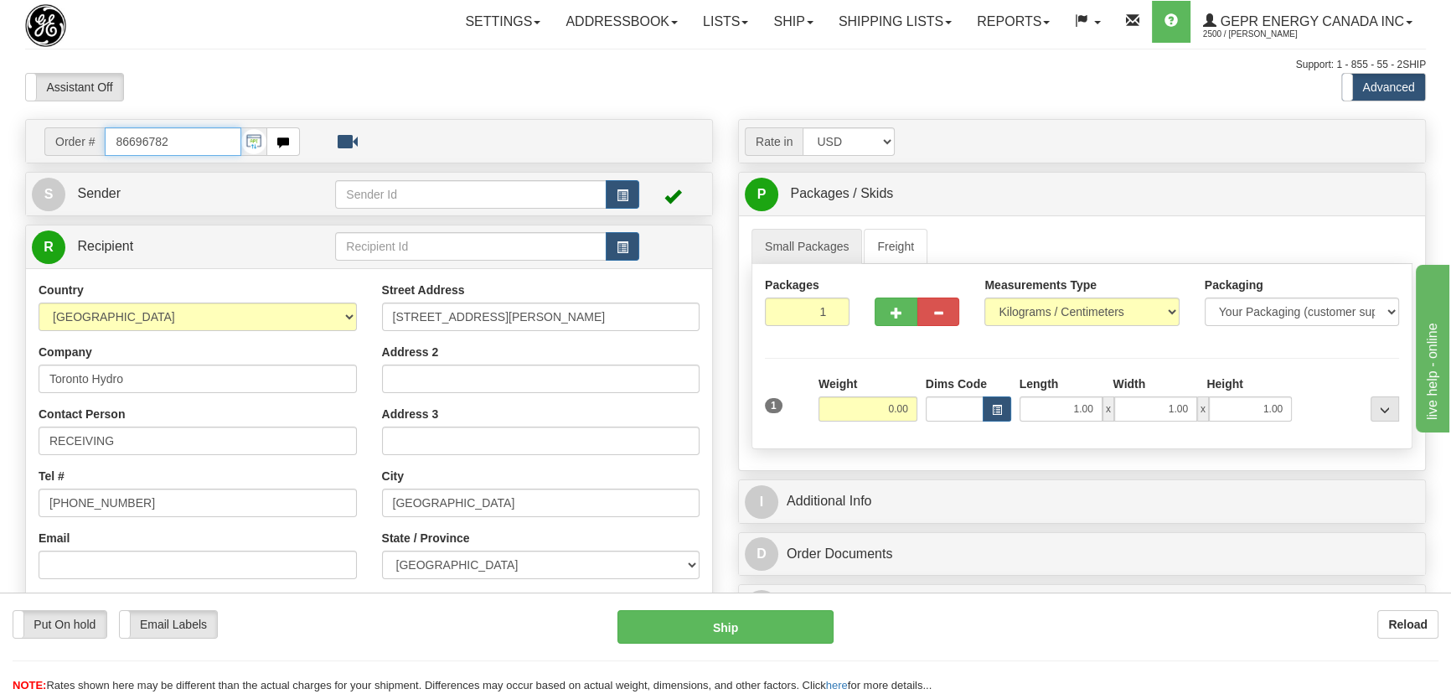
drag, startPoint x: 197, startPoint y: 142, endPoint x: 42, endPoint y: 138, distance: 155.1
click at [43, 138] on div "Order # 86696782" at bounding box center [172, 141] width 281 height 28
paste input "0086696782"
click at [127, 138] on input "0086696782" at bounding box center [173, 141] width 137 height 28
type input "86696782"
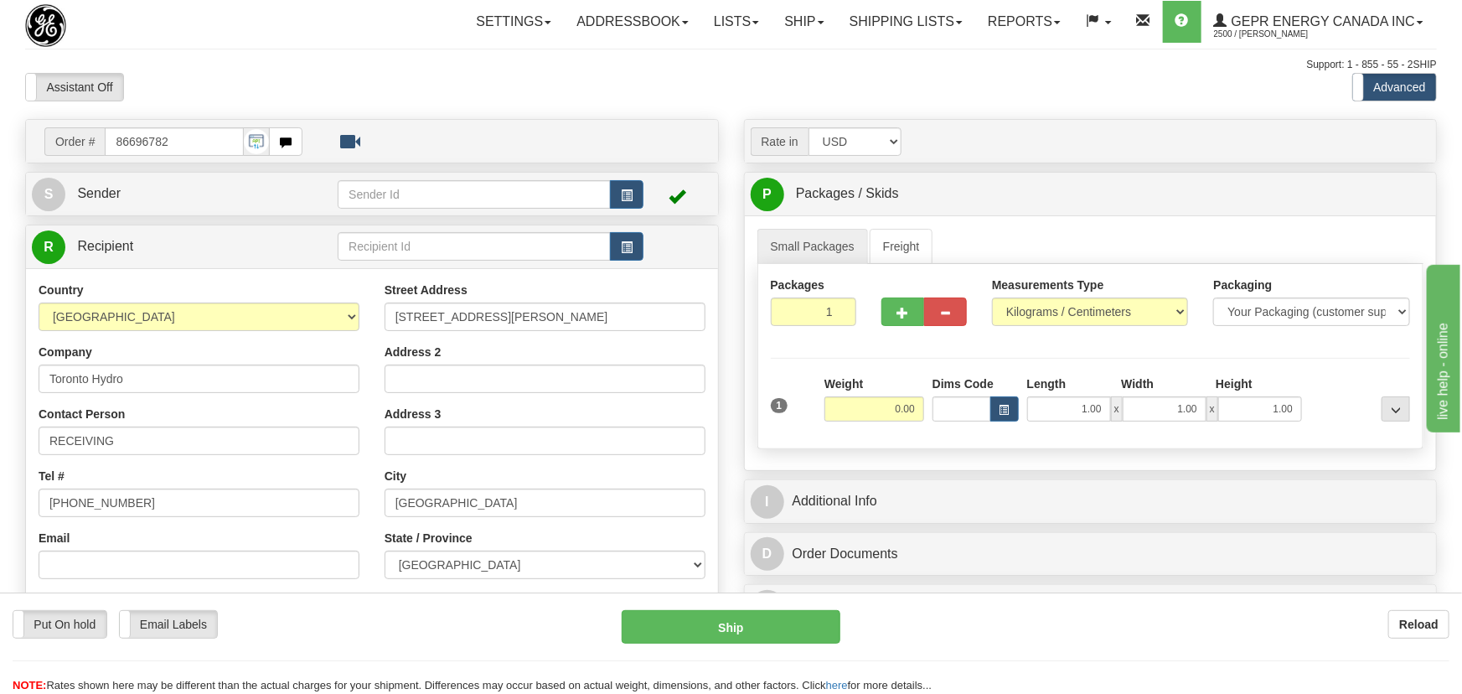
click at [238, 95] on body "Training Course Close Toggle navigation Settings Shipping Preferences New Recip…" at bounding box center [731, 347] width 1462 height 694
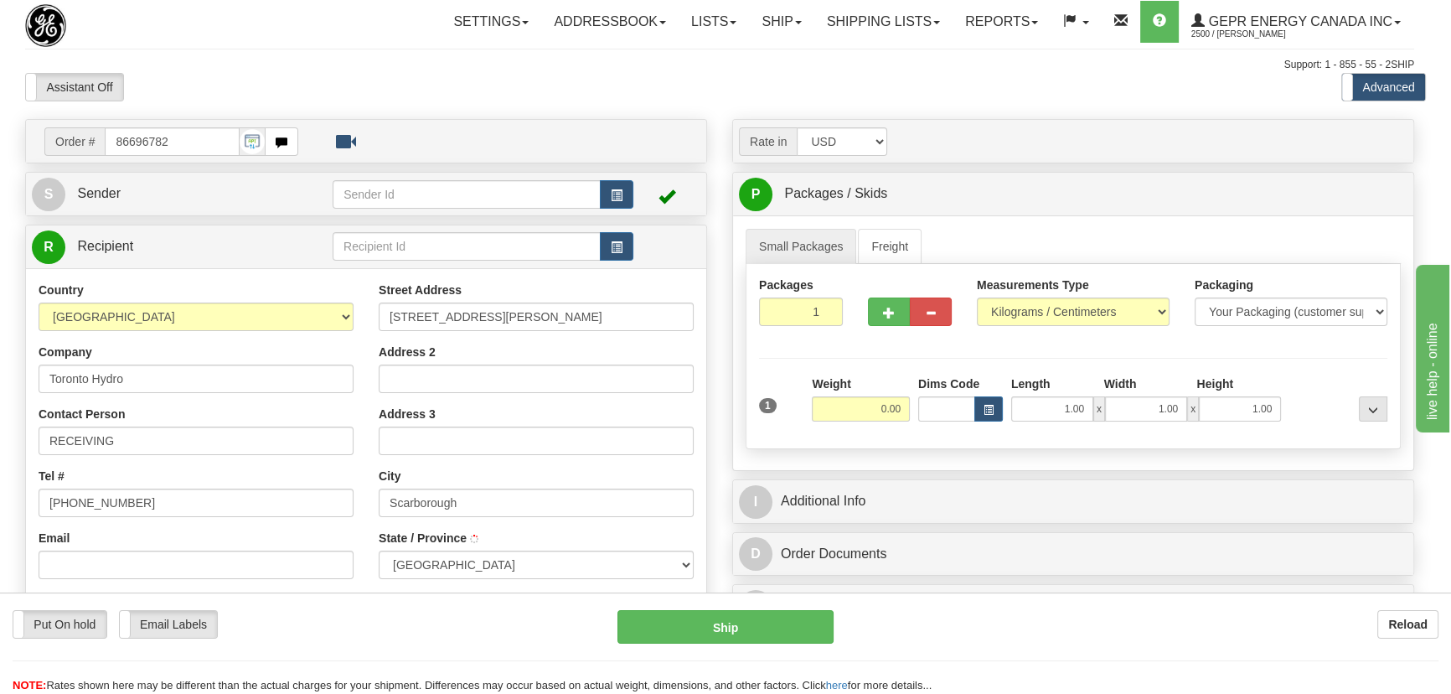
type input "SCARBOROUGH"
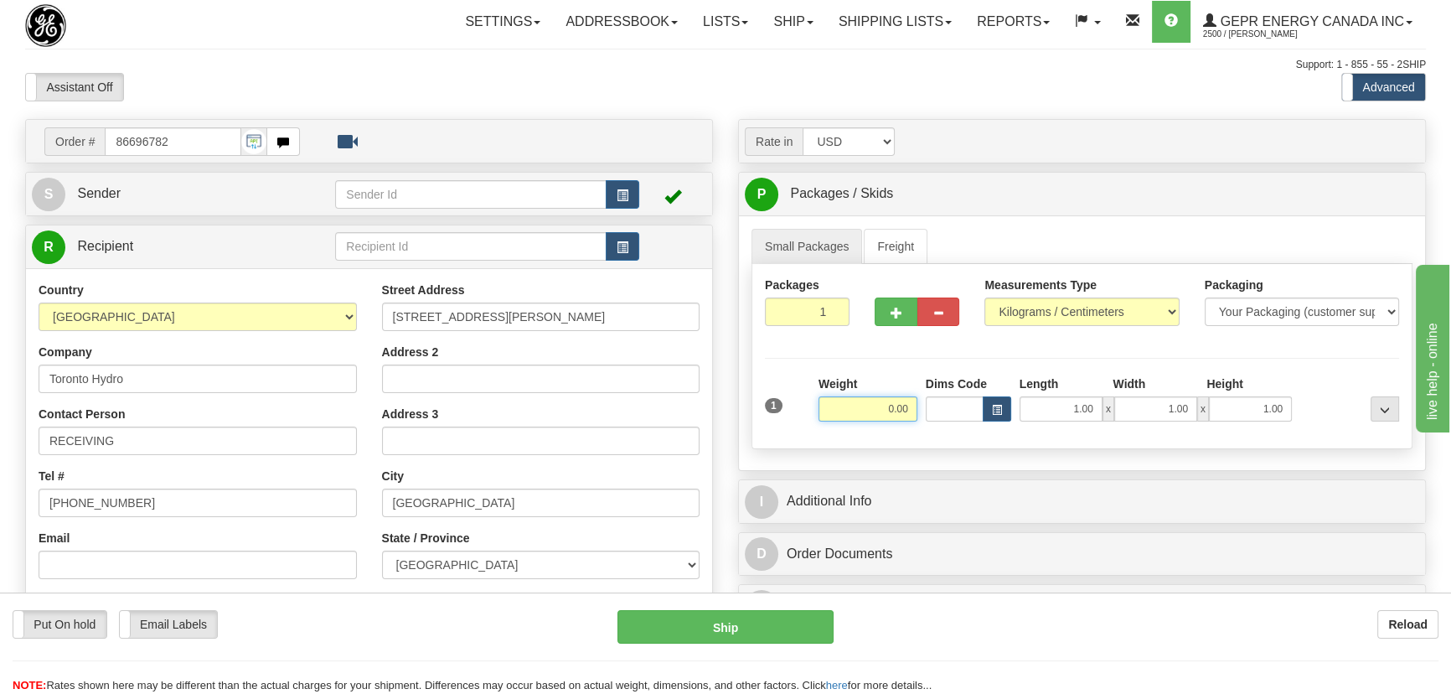
drag, startPoint x: 866, startPoint y: 407, endPoint x: 926, endPoint y: 414, distance: 60.7
click at [926, 414] on div "1 Weight 0.00 Dims Code 1.00" at bounding box center [1082, 404] width 643 height 59
type input "35.00"
click at [1084, 308] on select "Pounds / Inches Kilograms / Centimeters" at bounding box center [1082, 311] width 194 height 28
select select "0"
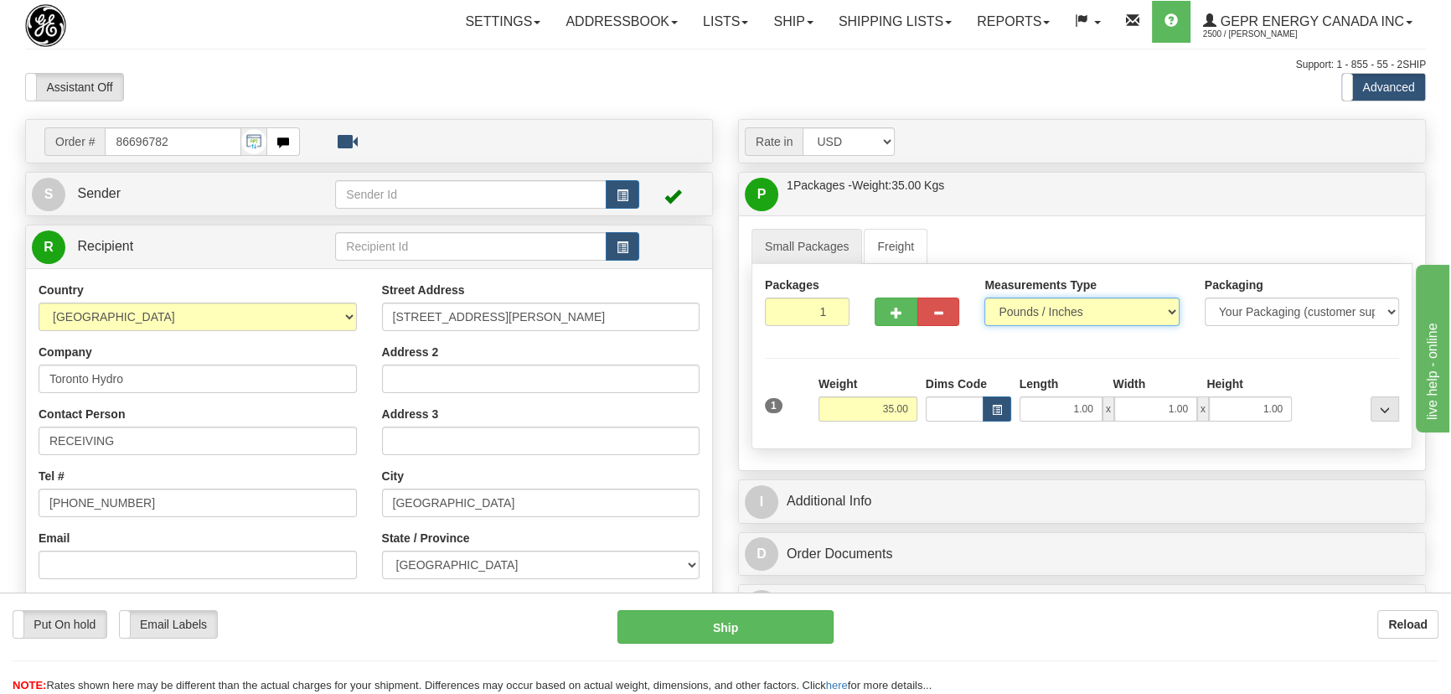
click at [985, 297] on select "Pounds / Inches Kilograms / Centimeters" at bounding box center [1082, 311] width 194 height 28
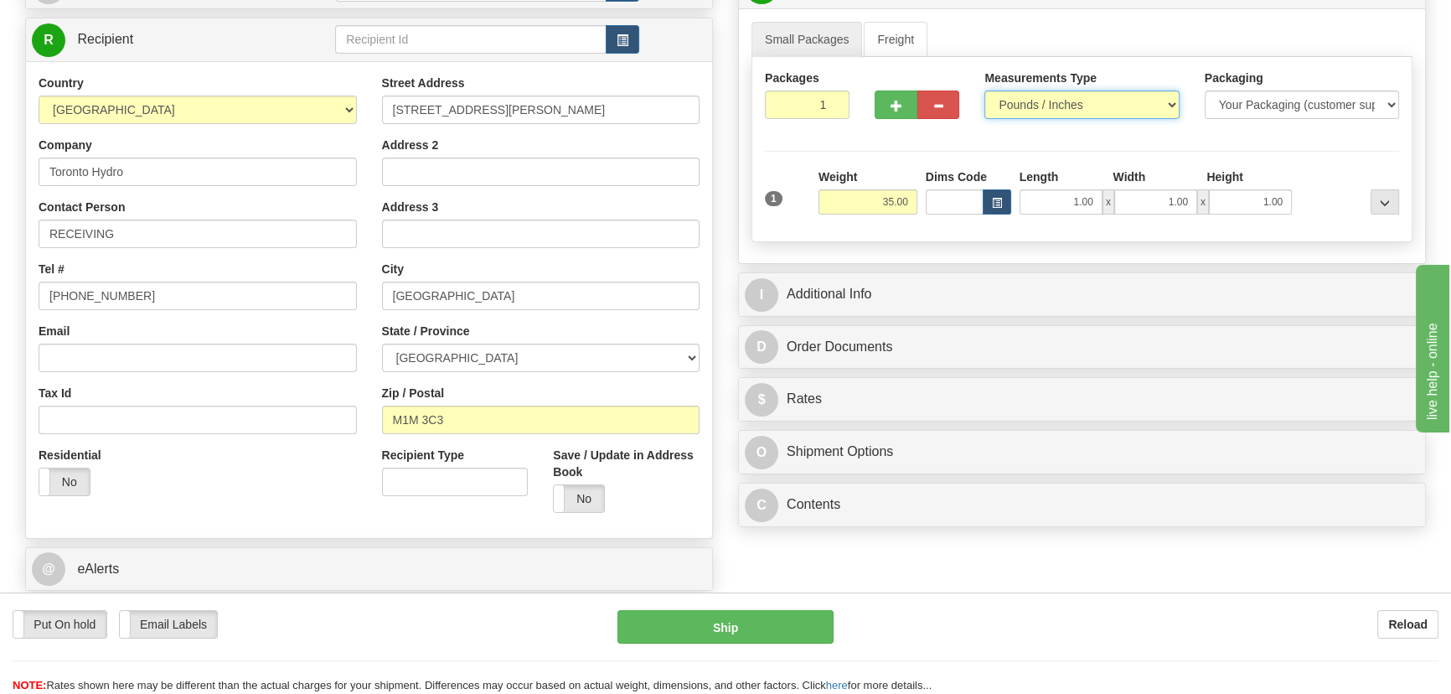
scroll to position [228, 0]
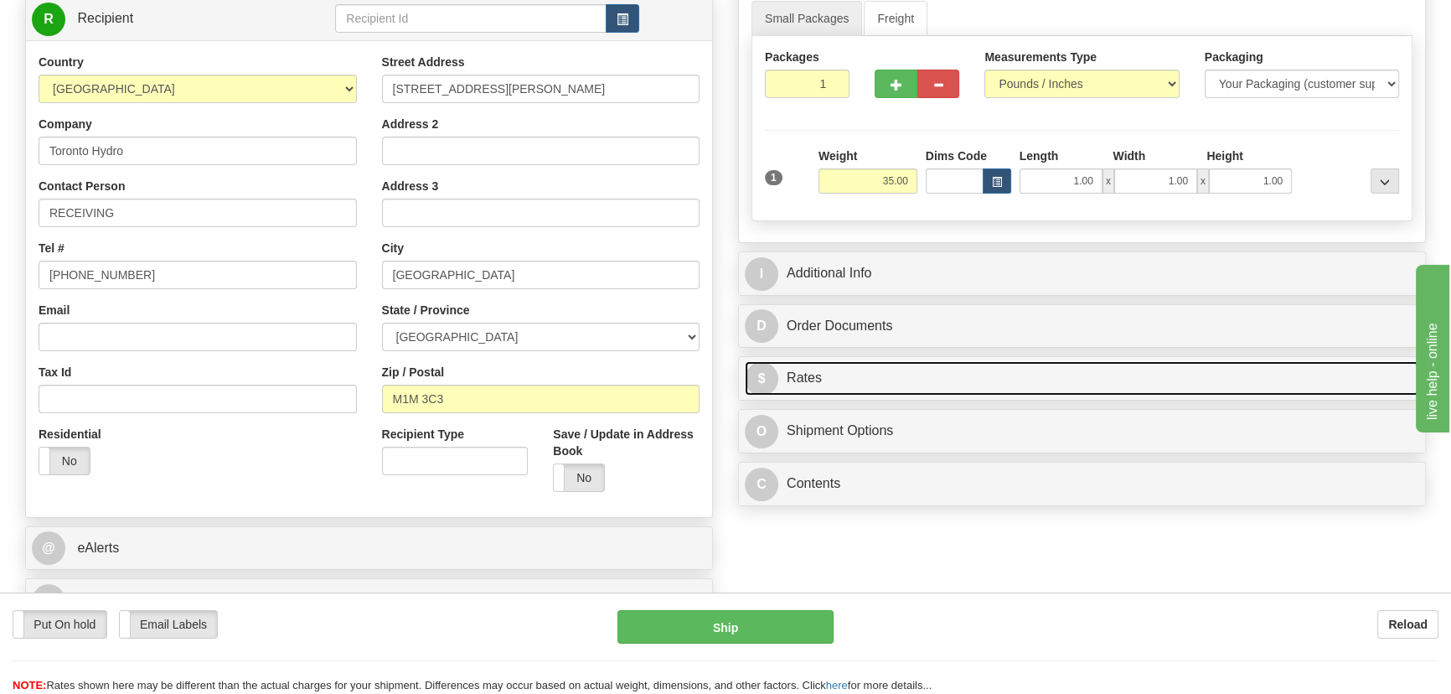
click at [1248, 381] on link "$ Rates" at bounding box center [1082, 378] width 675 height 34
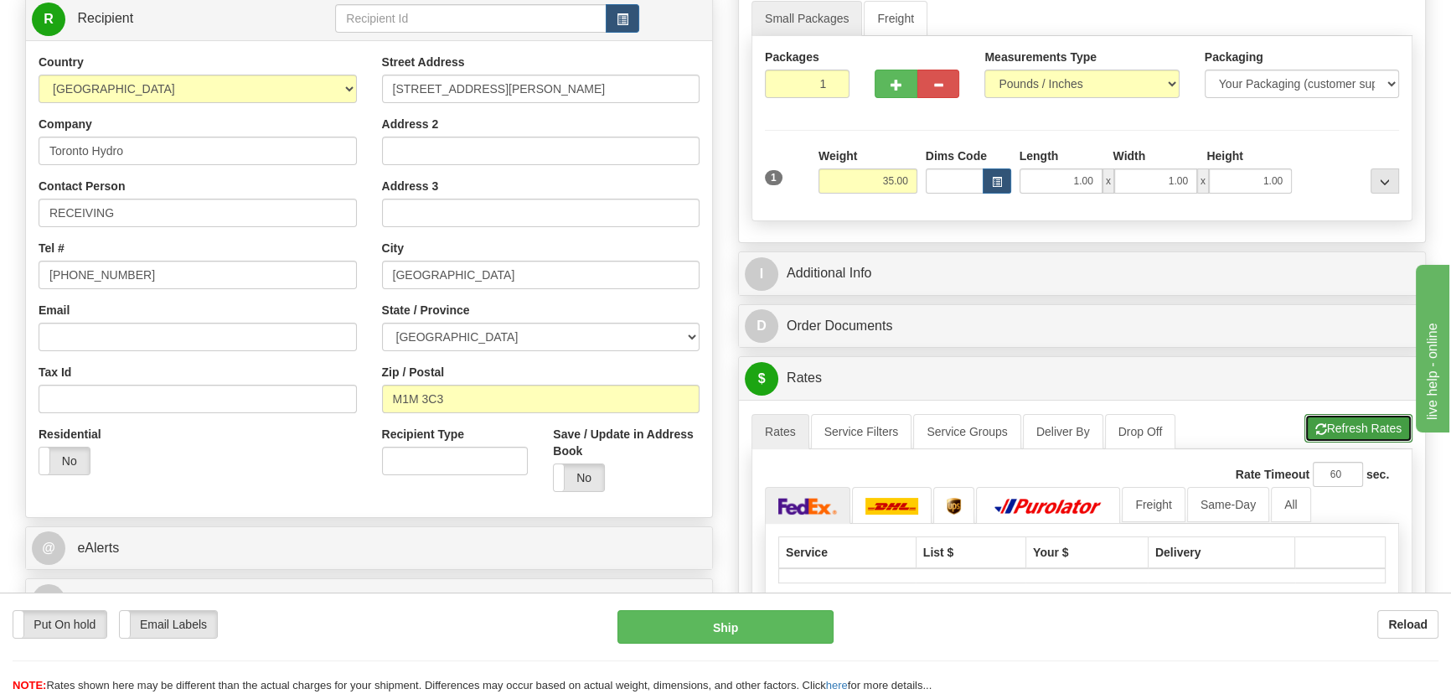
click at [1349, 423] on button "Refresh Rates" at bounding box center [1359, 428] width 108 height 28
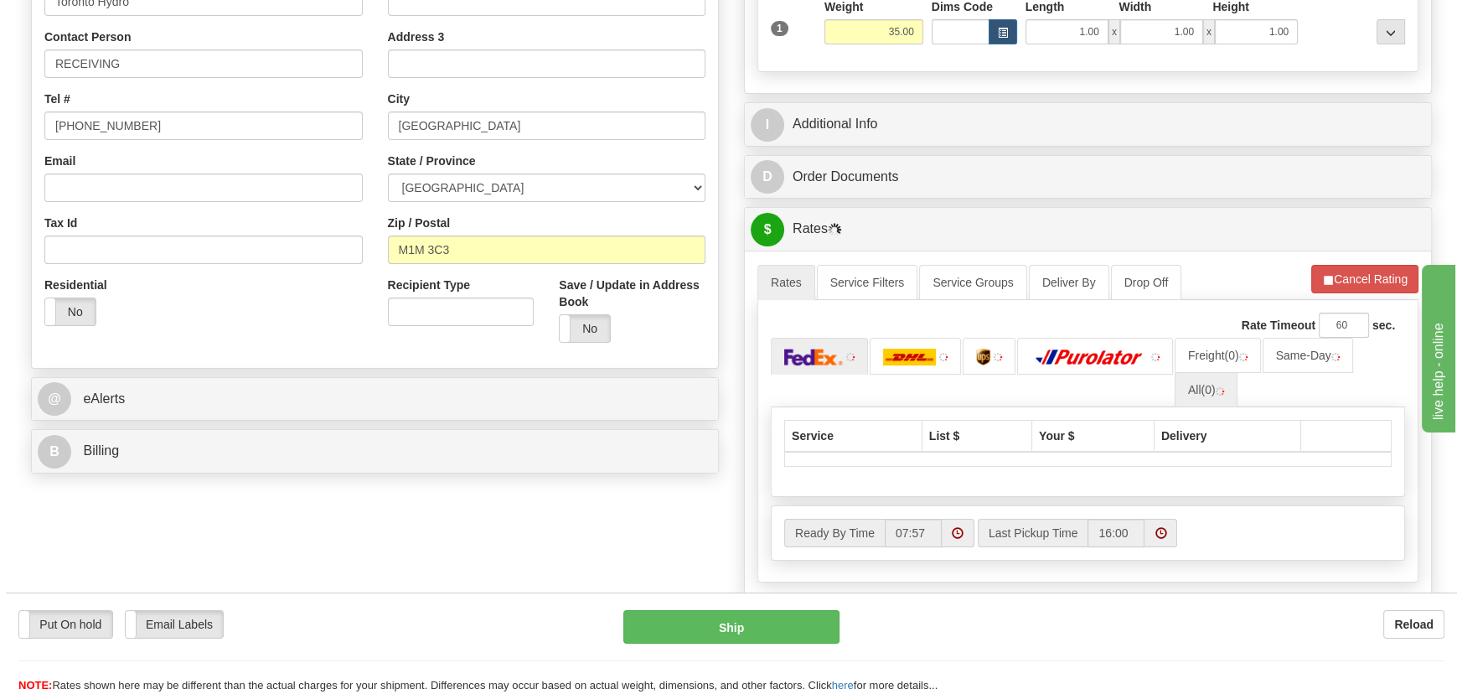
scroll to position [380, 0]
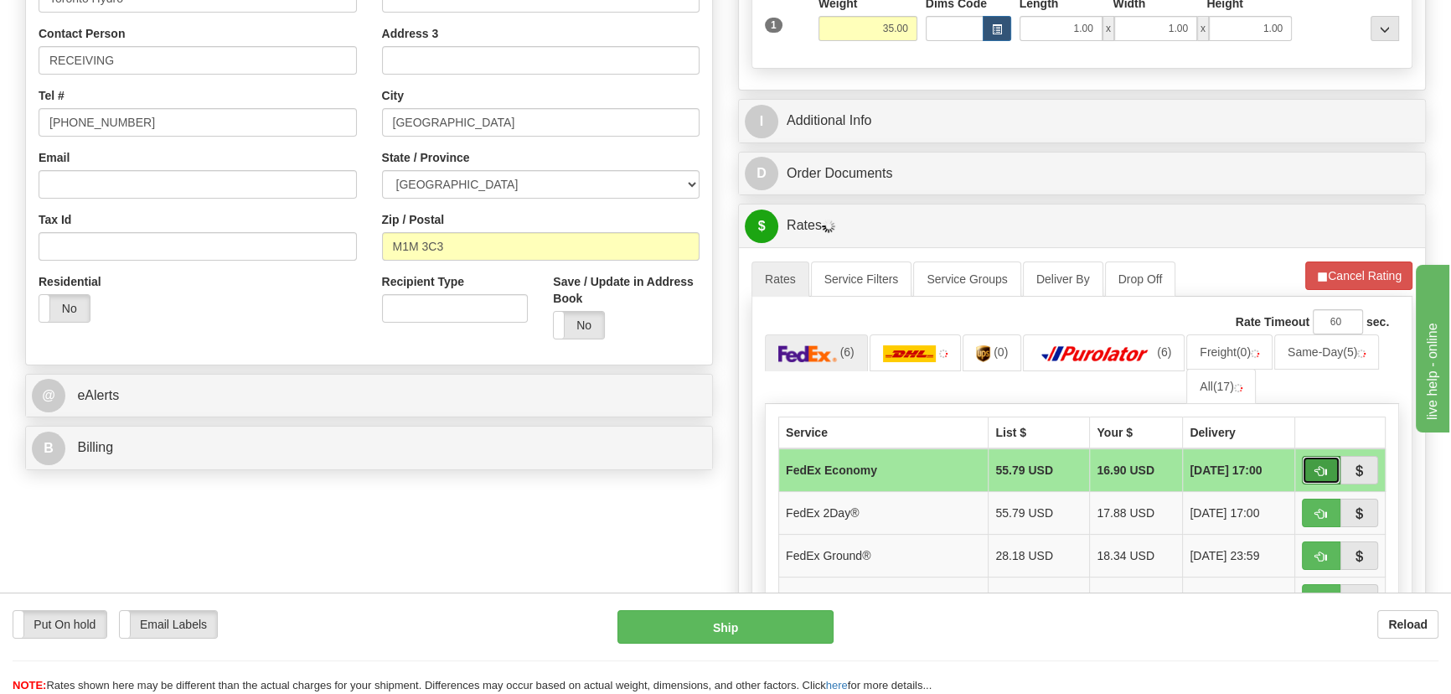
click at [1318, 469] on span "button" at bounding box center [1322, 471] width 12 height 11
type input "20"
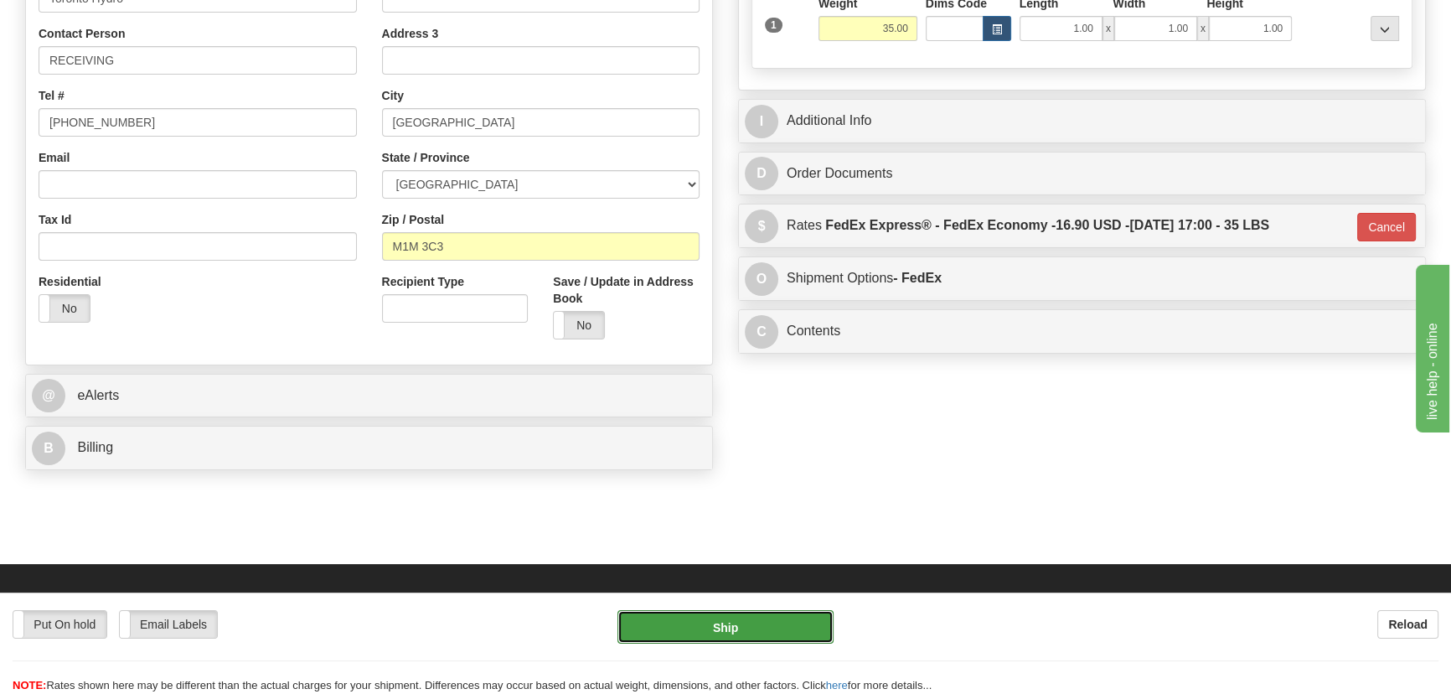
click at [716, 631] on button "Ship" at bounding box center [726, 627] width 217 height 34
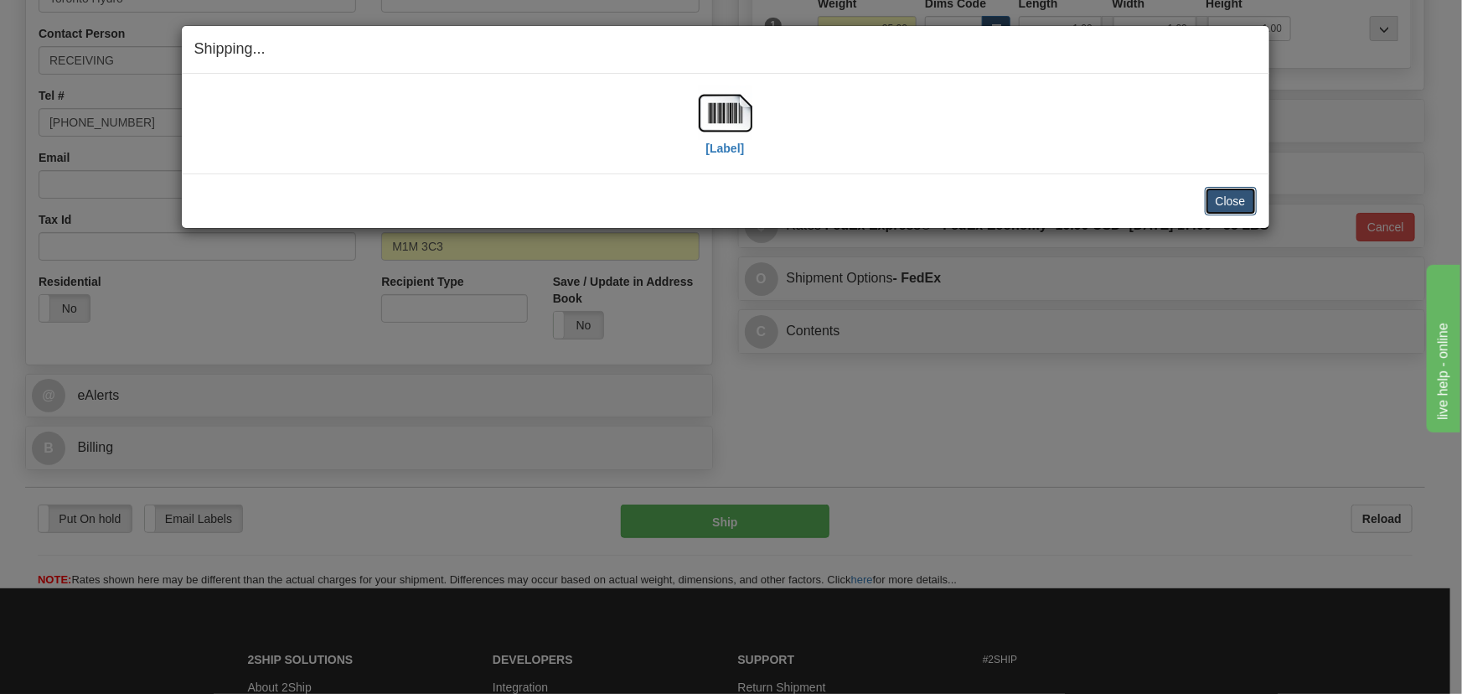
click at [1228, 202] on button "Close" at bounding box center [1231, 201] width 52 height 28
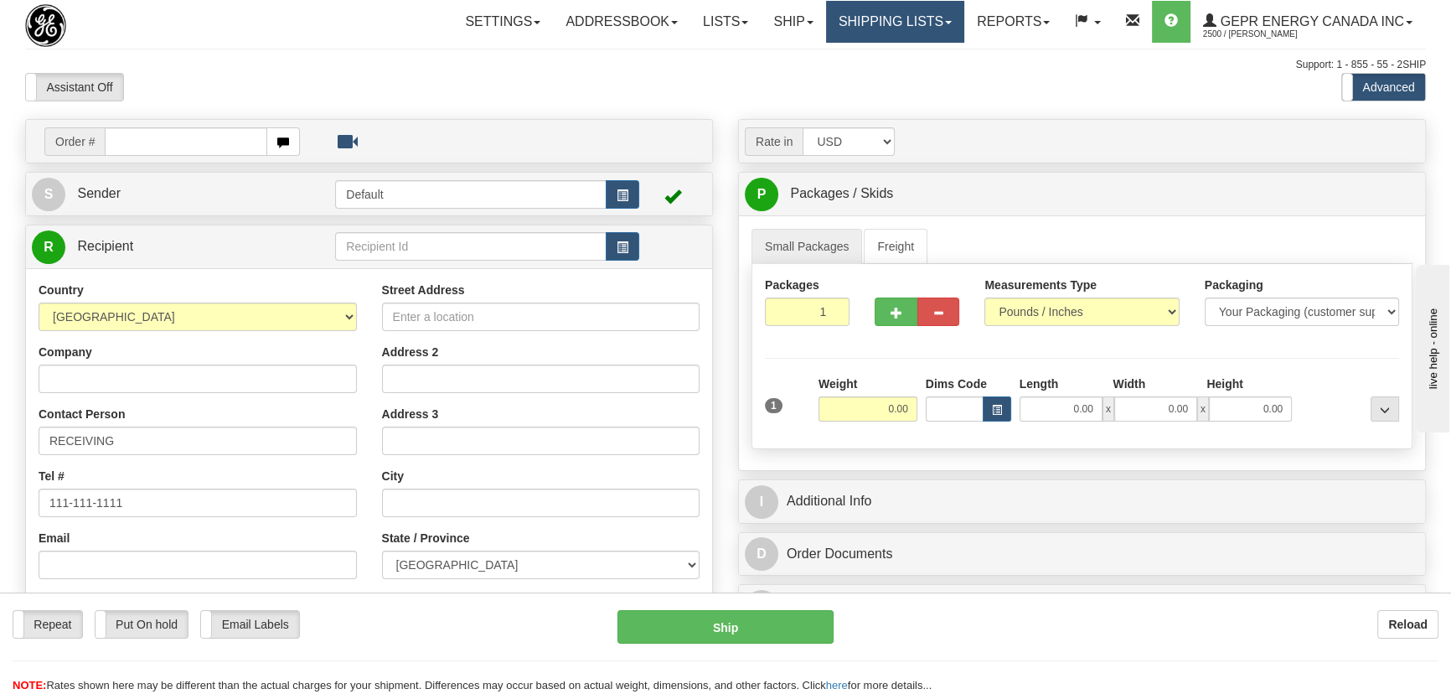
click at [867, 28] on link "Shipping lists" at bounding box center [895, 22] width 138 height 42
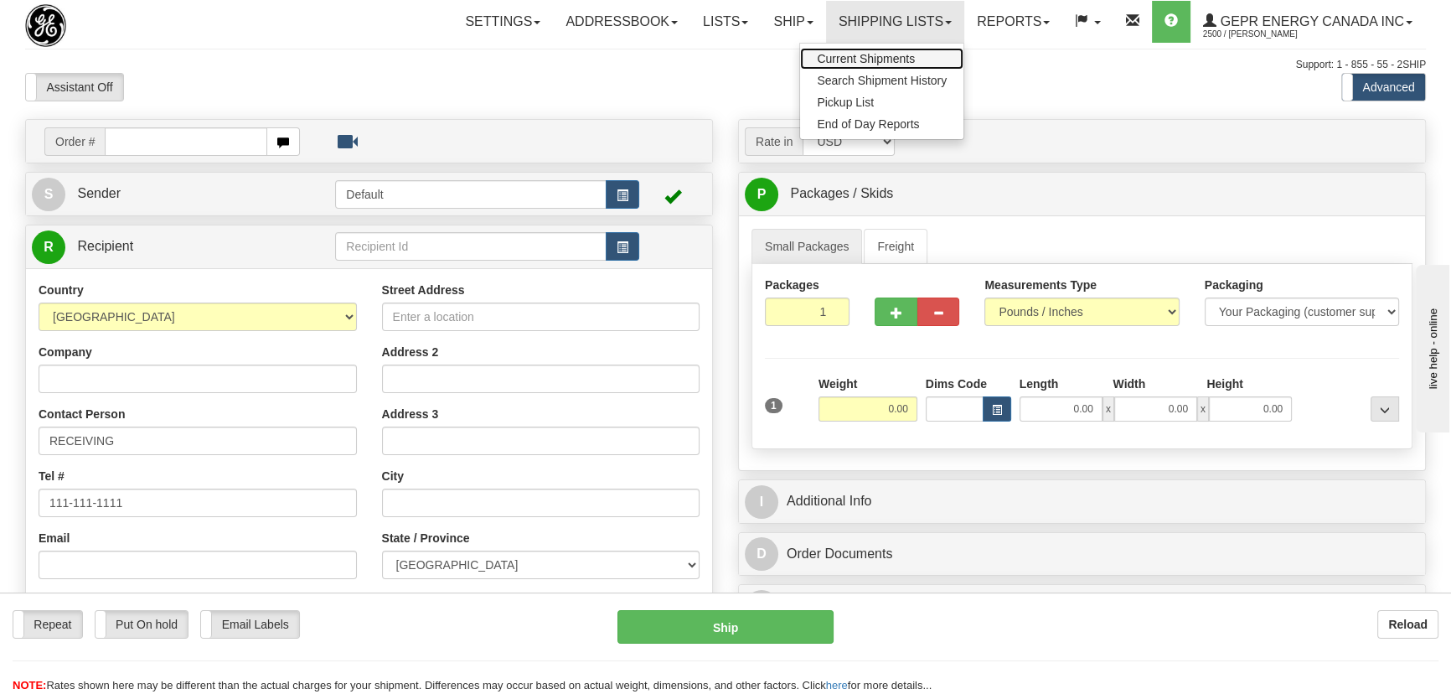
click at [866, 52] on span "Current Shipments" at bounding box center [866, 58] width 98 height 13
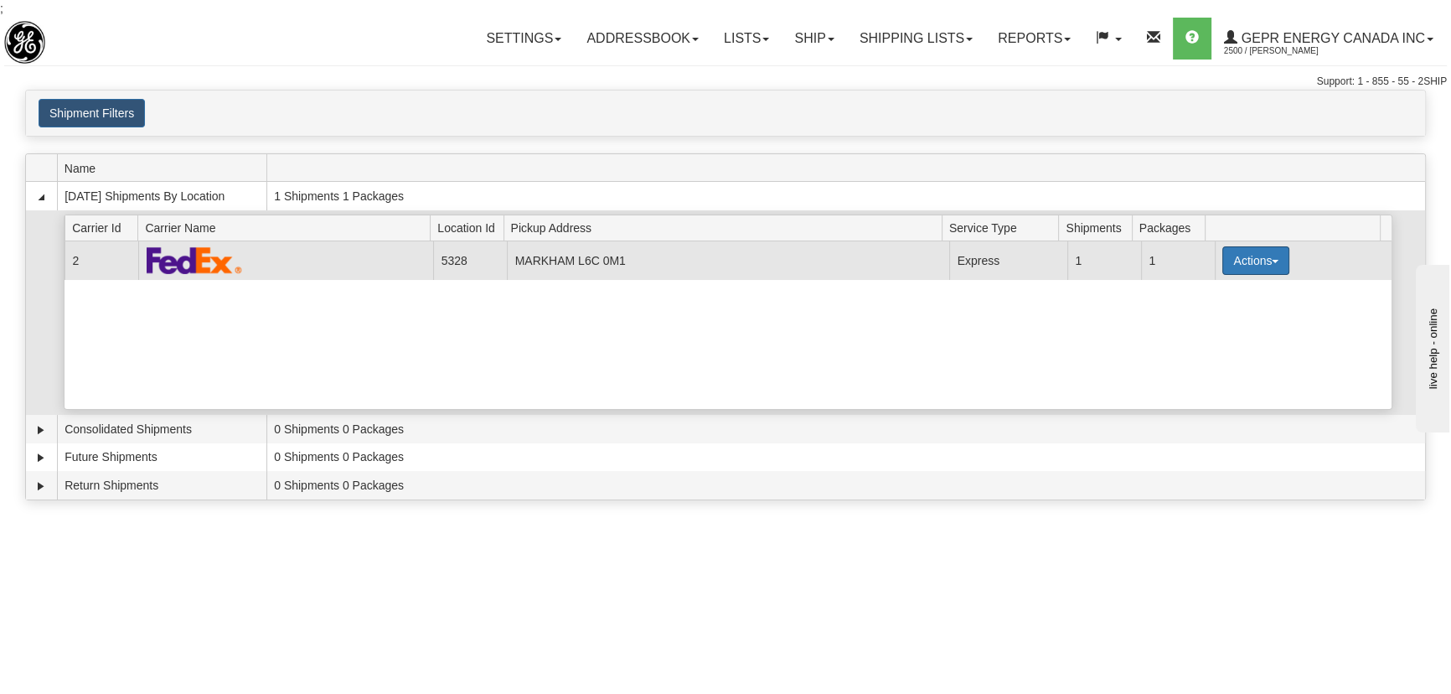
click at [1258, 255] on button "Actions" at bounding box center [1256, 260] width 67 height 28
click at [1215, 287] on span "Details" at bounding box center [1193, 292] width 45 height 12
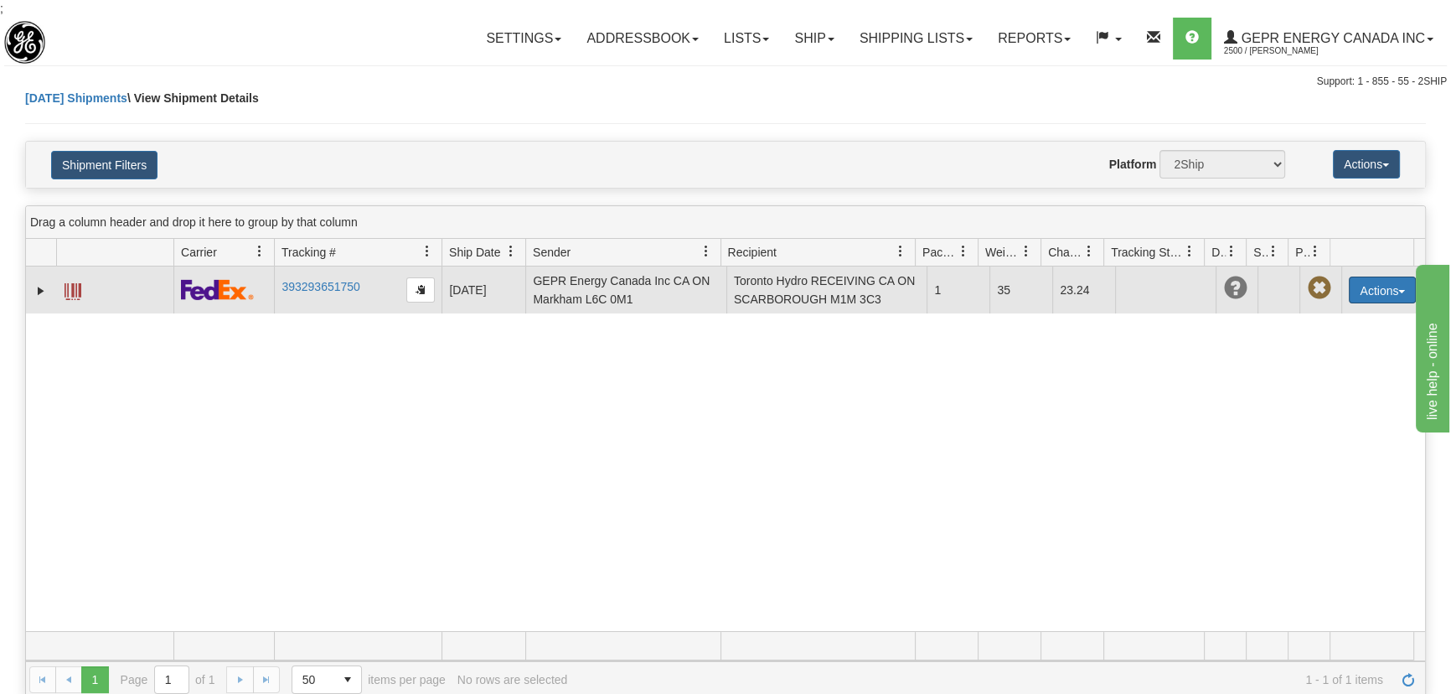
click at [1393, 284] on button "Actions" at bounding box center [1382, 290] width 67 height 27
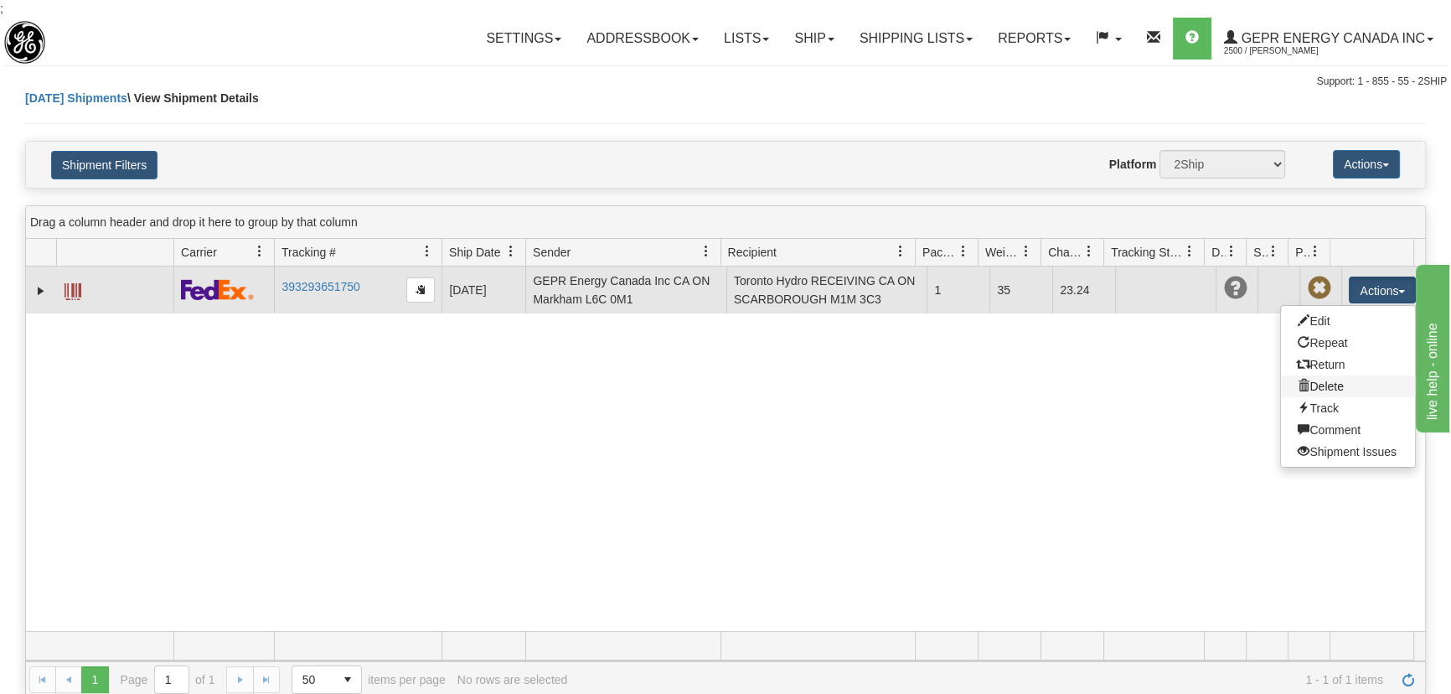
click at [1335, 382] on link "Delete" at bounding box center [1348, 386] width 134 height 22
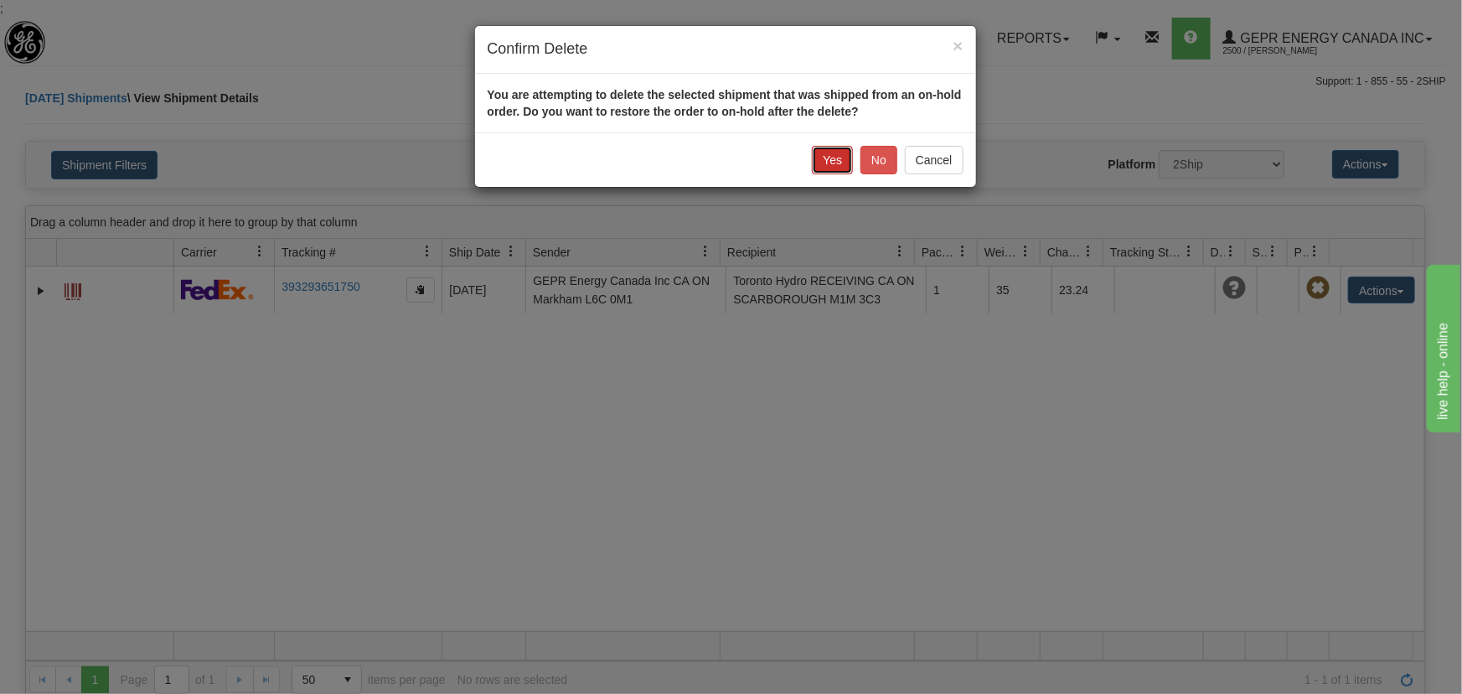
click at [839, 161] on button "Yes" at bounding box center [832, 160] width 41 height 28
